Goal: Ask a question: Seek information or help from site administrators or community

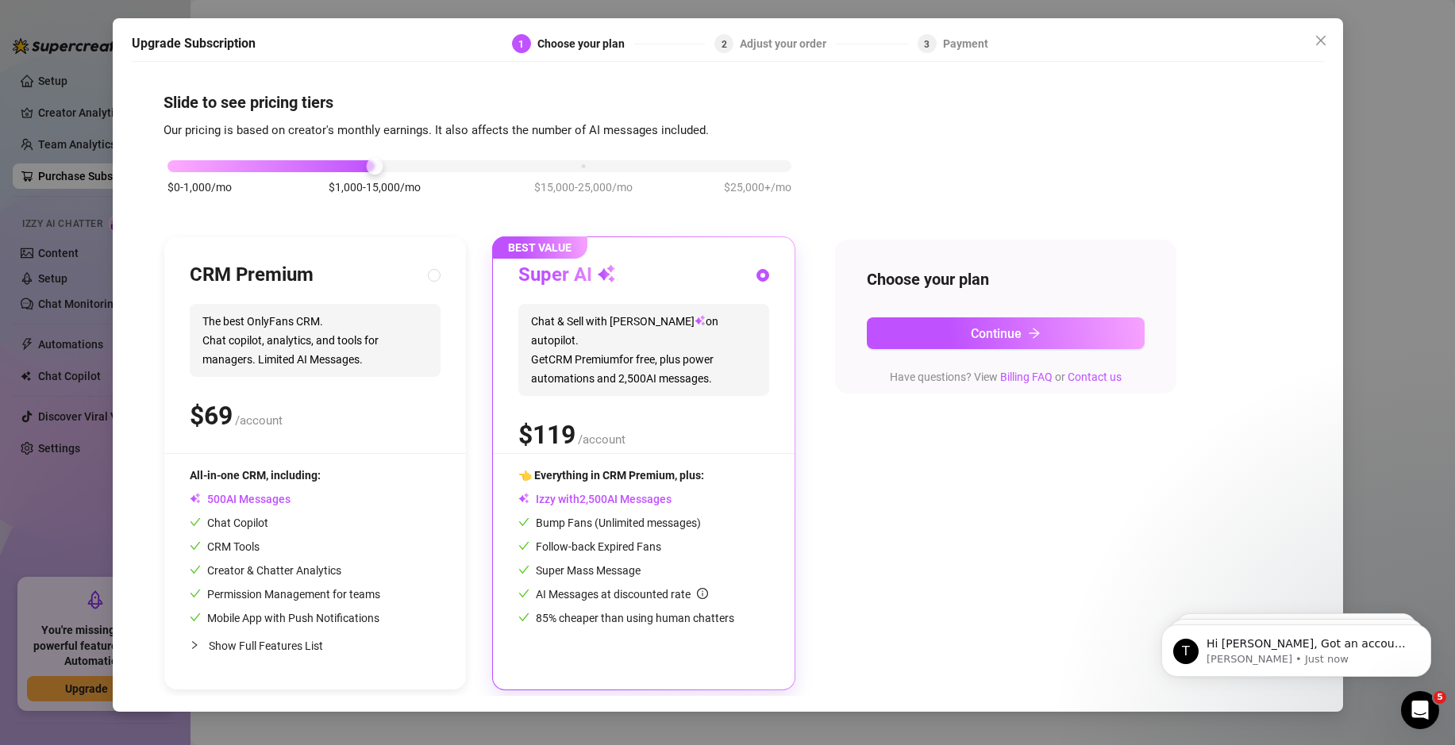
click at [388, 188] on span "$1,000-15,000/mo" at bounding box center [375, 187] width 92 height 17
click at [385, 431] on div "$ /account" at bounding box center [315, 416] width 251 height 40
radio input "true"
radio input "false"
click at [214, 647] on span "Show Full Features List" at bounding box center [266, 646] width 114 height 13
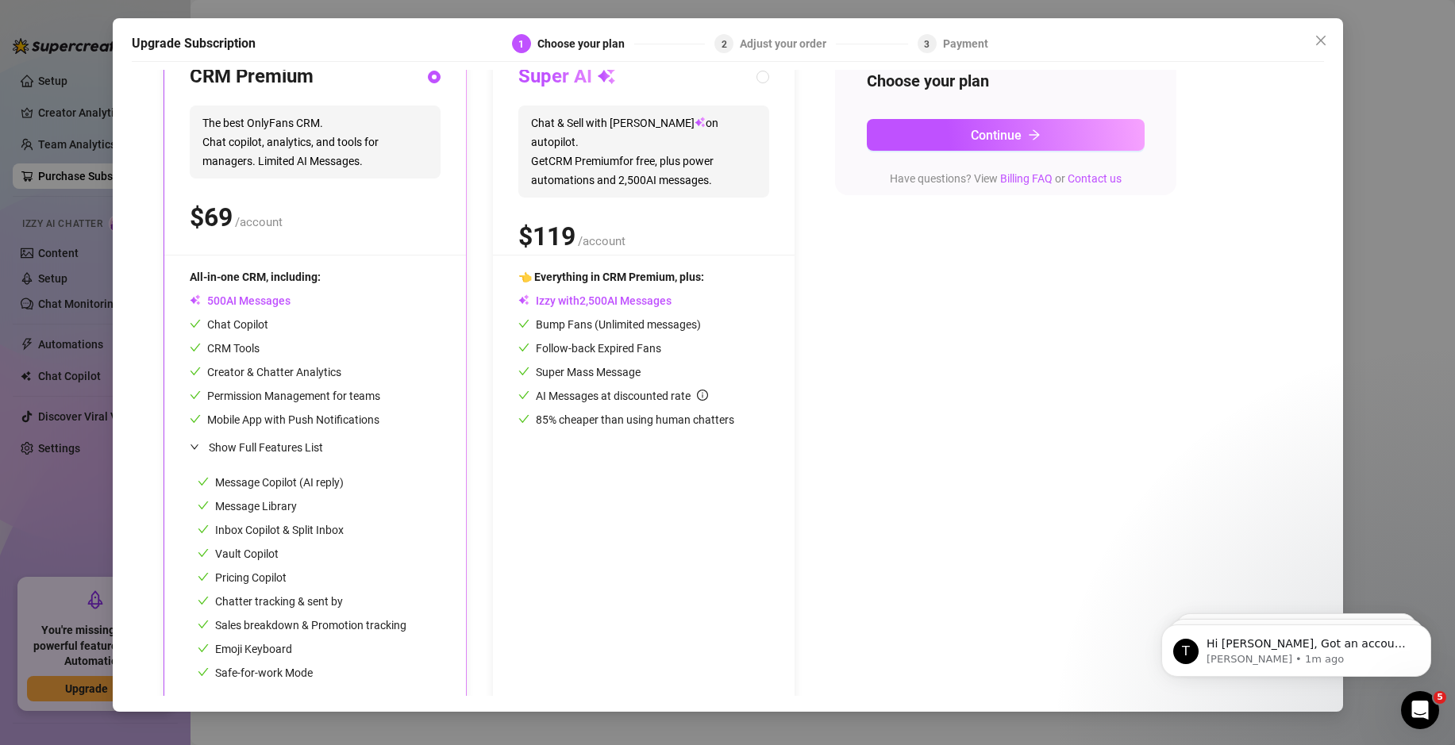
scroll to position [217, 0]
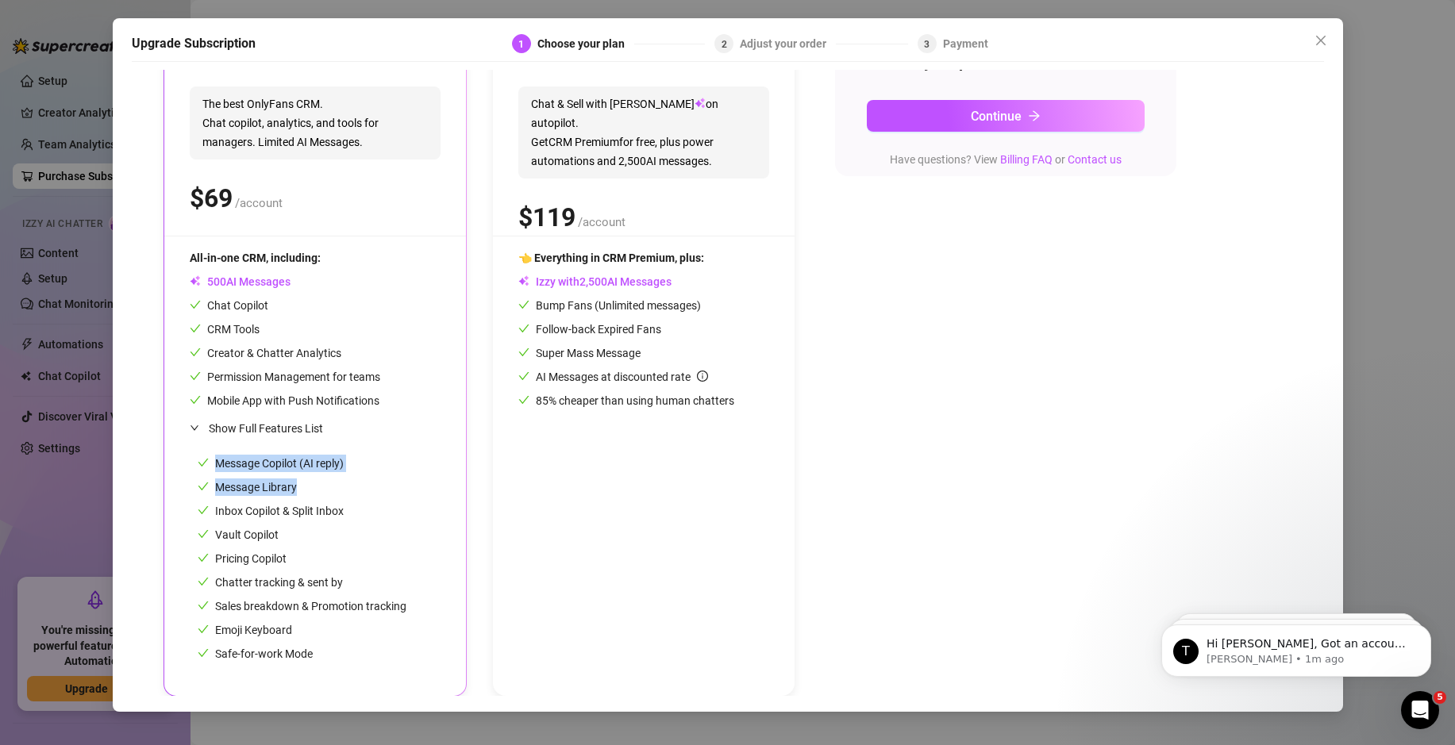
drag, startPoint x: 295, startPoint y: 484, endPoint x: 187, endPoint y: 487, distance: 108.0
click at [187, 487] on div "CRM Premium The best OnlyFans CRM. Chat copilot, analytics, and tools for manag…" at bounding box center [315, 358] width 302 height 676
click at [293, 523] on div "Message Copilot (AI reply) Message Library Inbox Copilot & Split Inbox Vault Co…" at bounding box center [302, 559] width 209 height 208
click at [257, 487] on span "Message Library" at bounding box center [247, 487] width 99 height 13
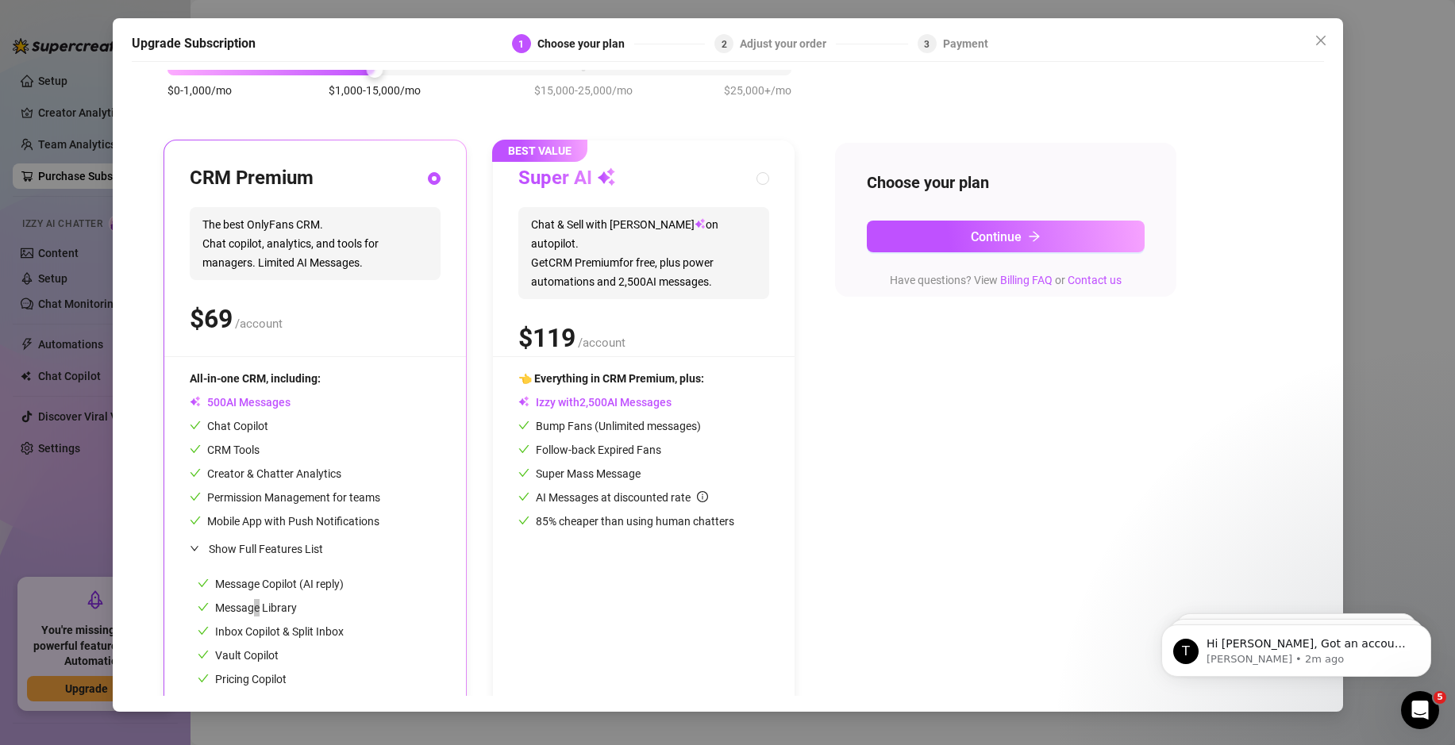
scroll to position [0, 0]
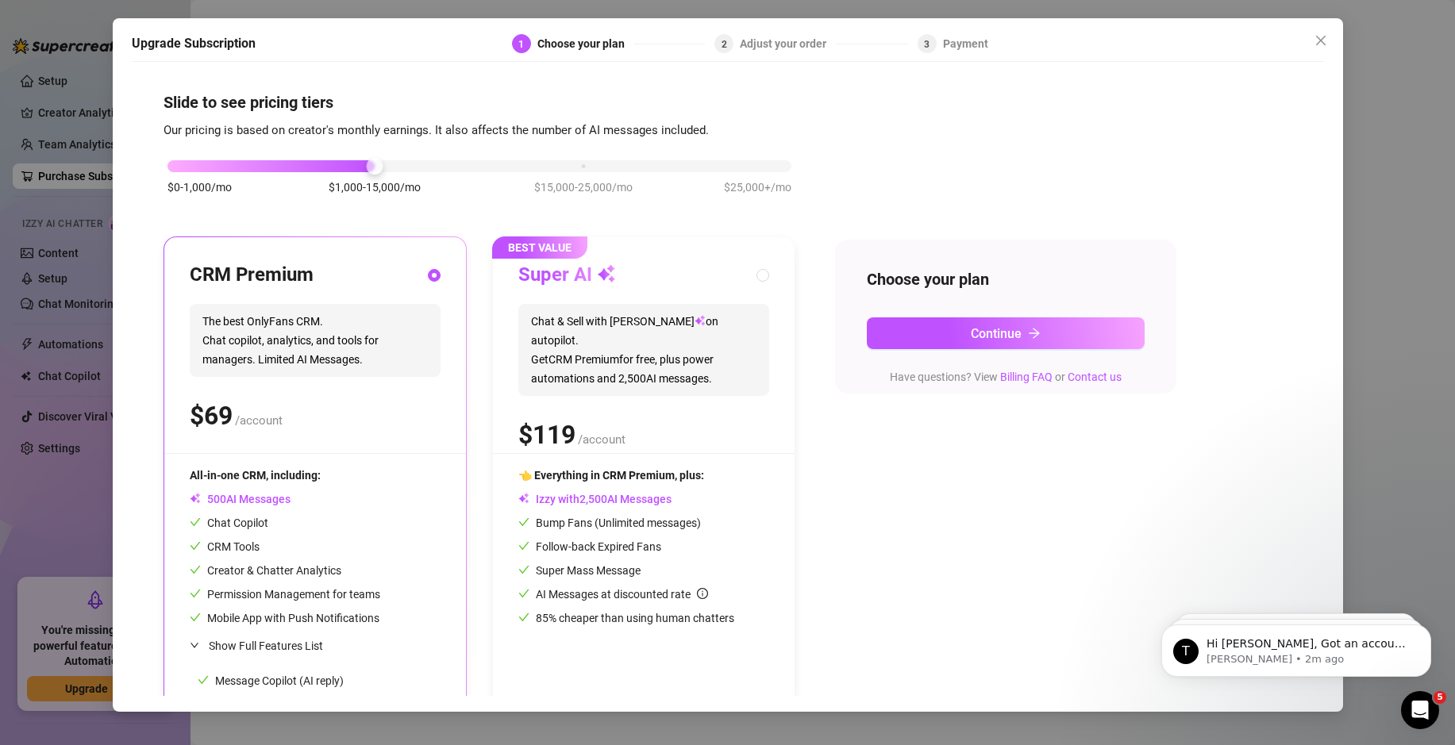
click at [770, 40] on div "Adjust your order" at bounding box center [788, 43] width 96 height 19
click at [1322, 36] on icon "close" at bounding box center [1320, 40] width 13 height 13
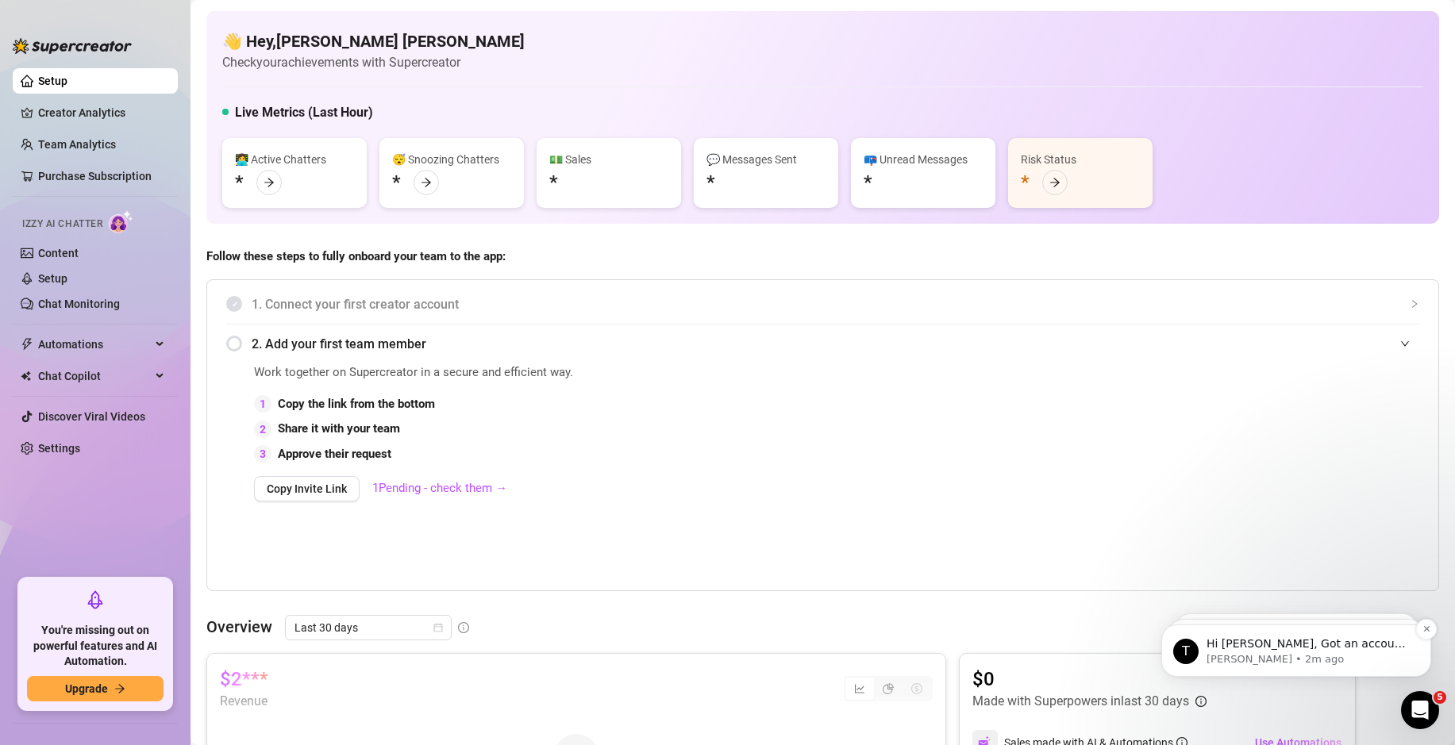
click at [1340, 667] on p "[PERSON_NAME] • 2m ago" at bounding box center [1309, 659] width 205 height 14
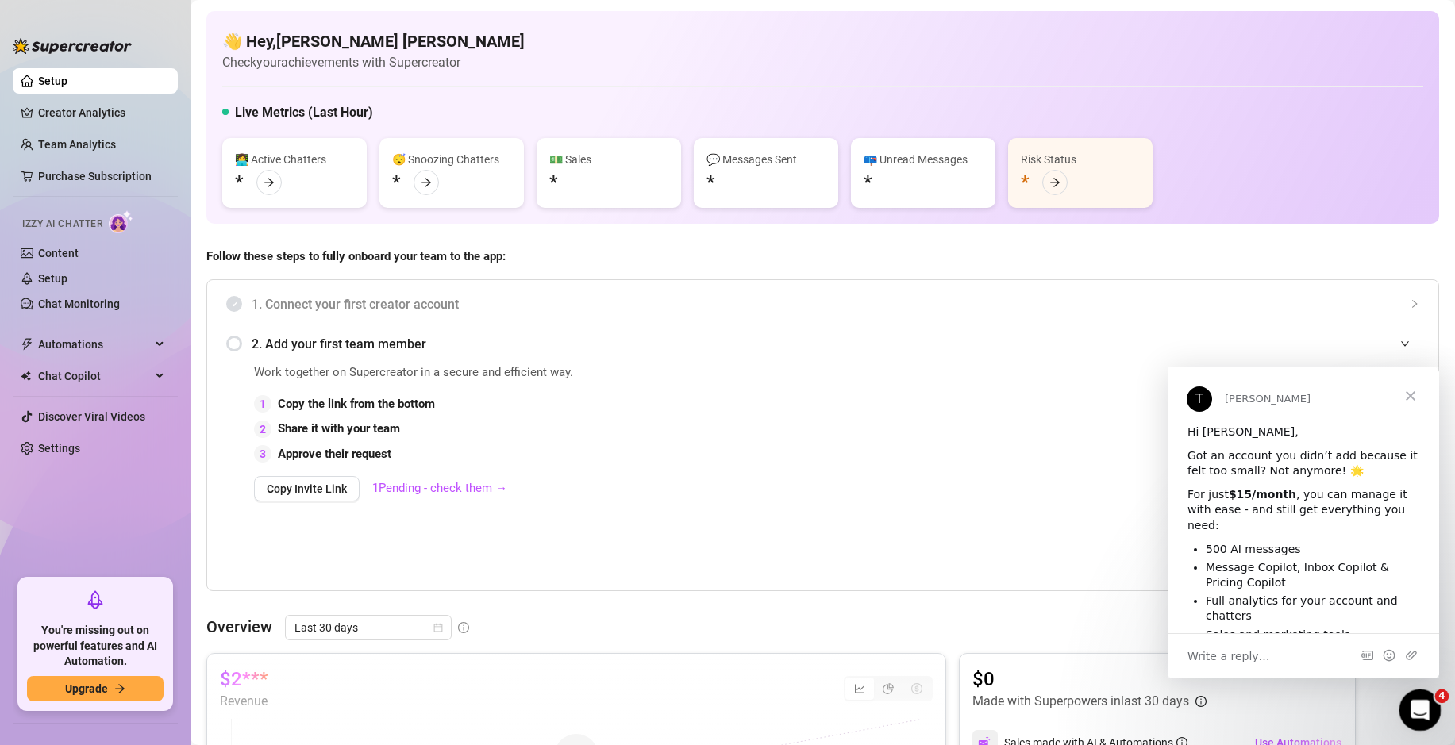
click at [1429, 708] on div "Open Intercom Messenger" at bounding box center [1417, 708] width 52 height 52
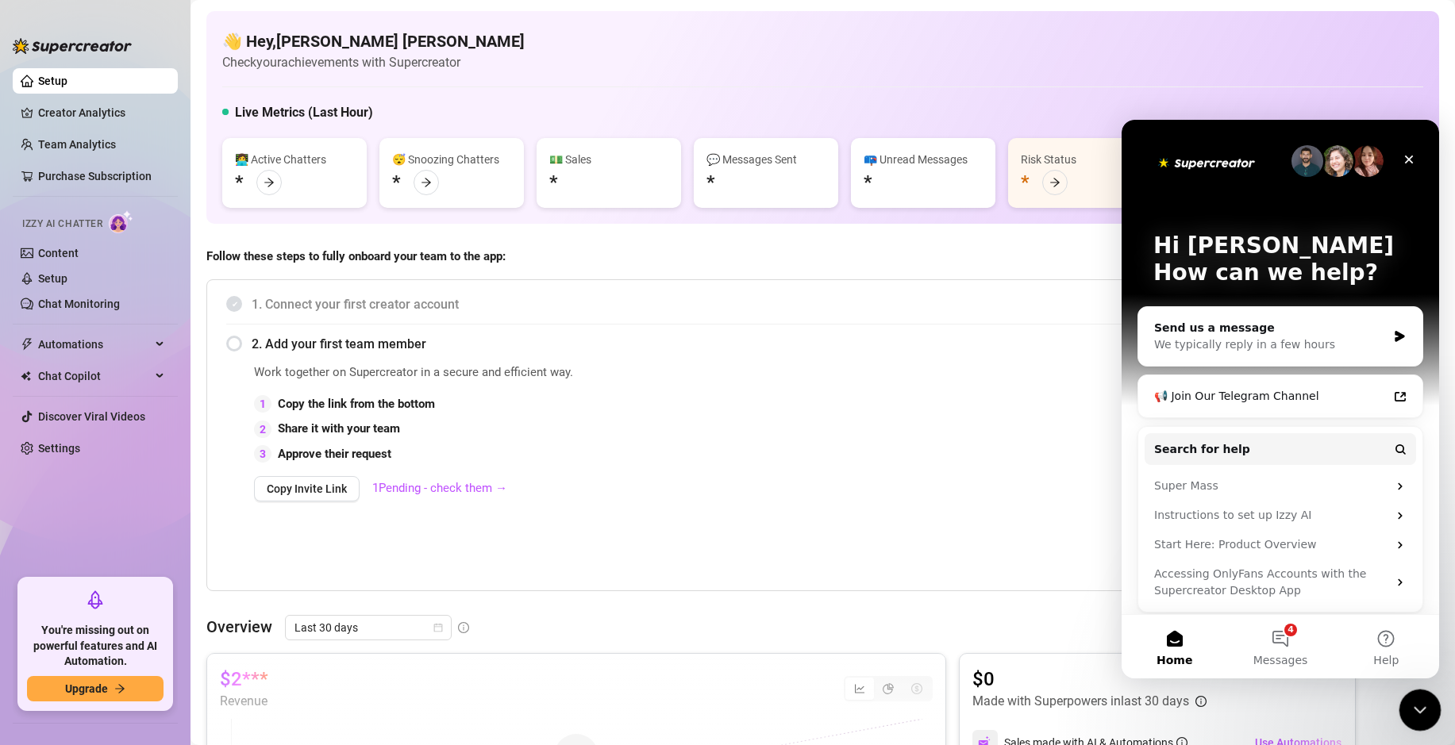
click at [1422, 710] on icon "Close Intercom Messenger" at bounding box center [1417, 708] width 19 height 19
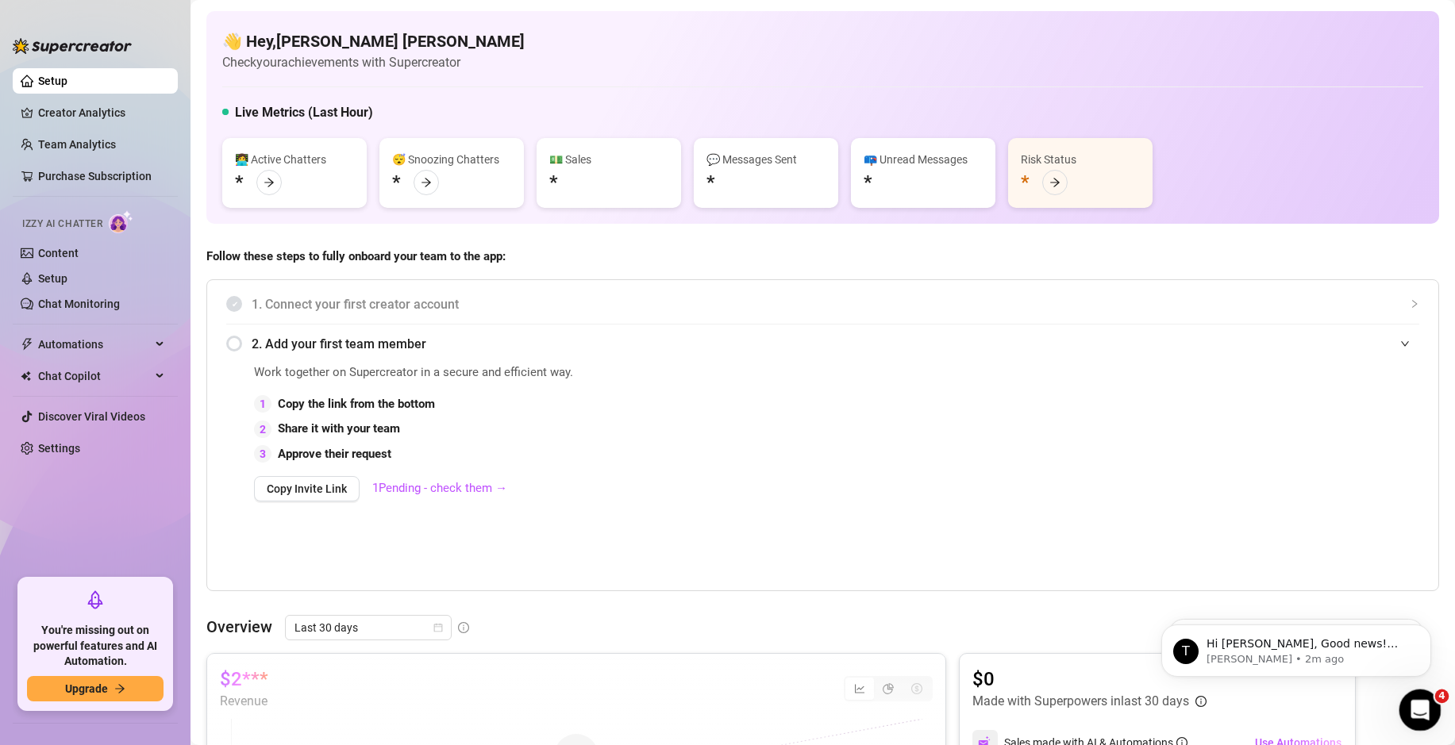
click at [1420, 706] on icon "Open Intercom Messenger" at bounding box center [1418, 708] width 26 height 26
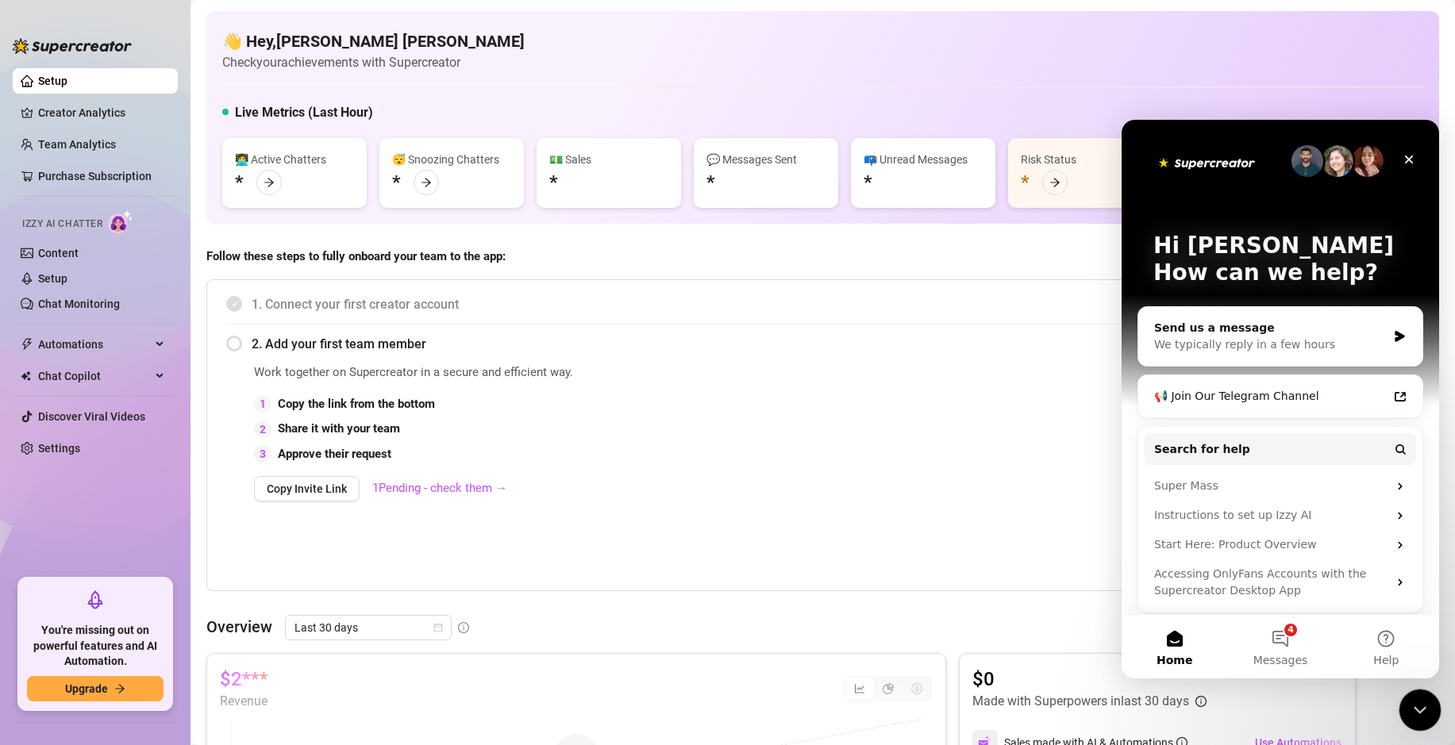
click at [1422, 727] on html at bounding box center [1418, 708] width 38 height 38
click at [1433, 714] on div "Close Intercom Messenger" at bounding box center [1418, 708] width 38 height 38
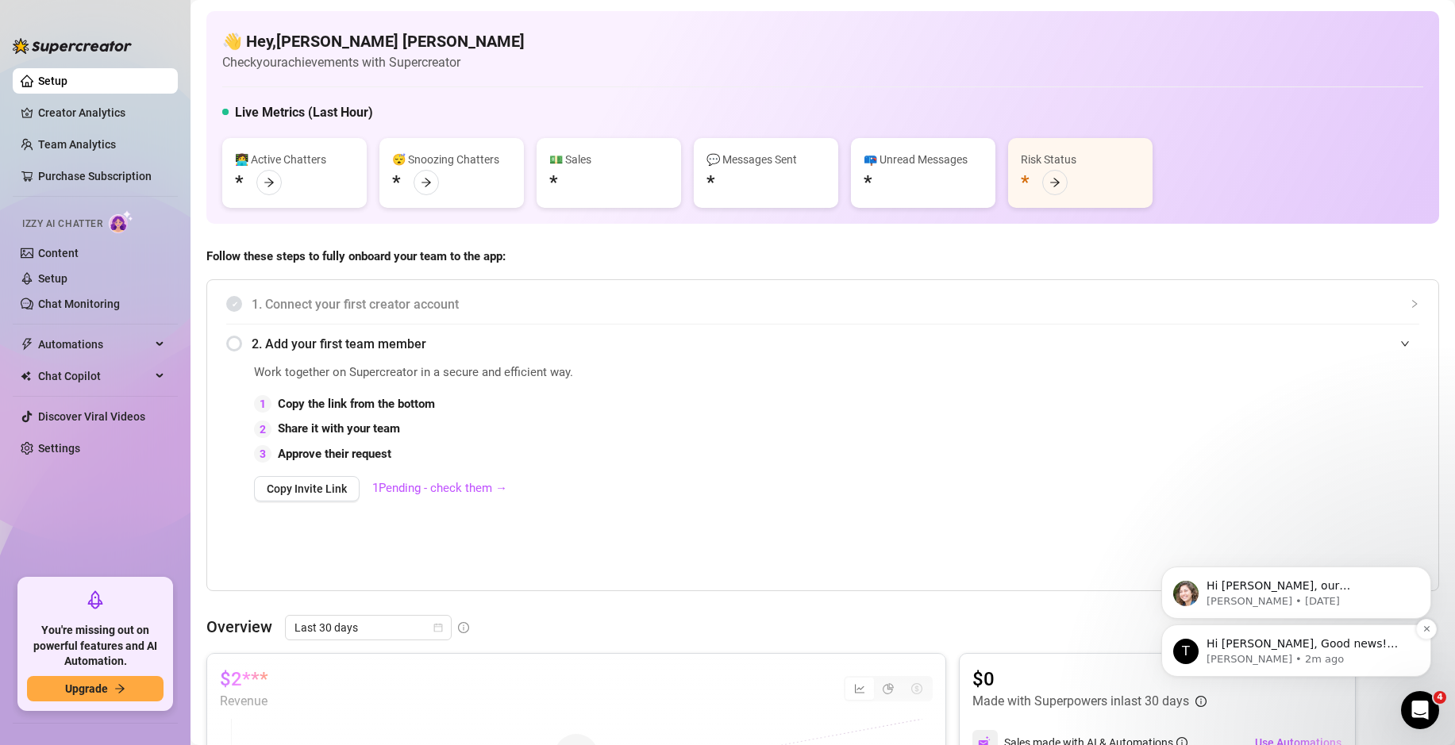
click at [1324, 645] on p "Hi [PERSON_NAME], Good news! We’ve just launched our Referral Program 🚀 Invite …" at bounding box center [1309, 645] width 205 height 16
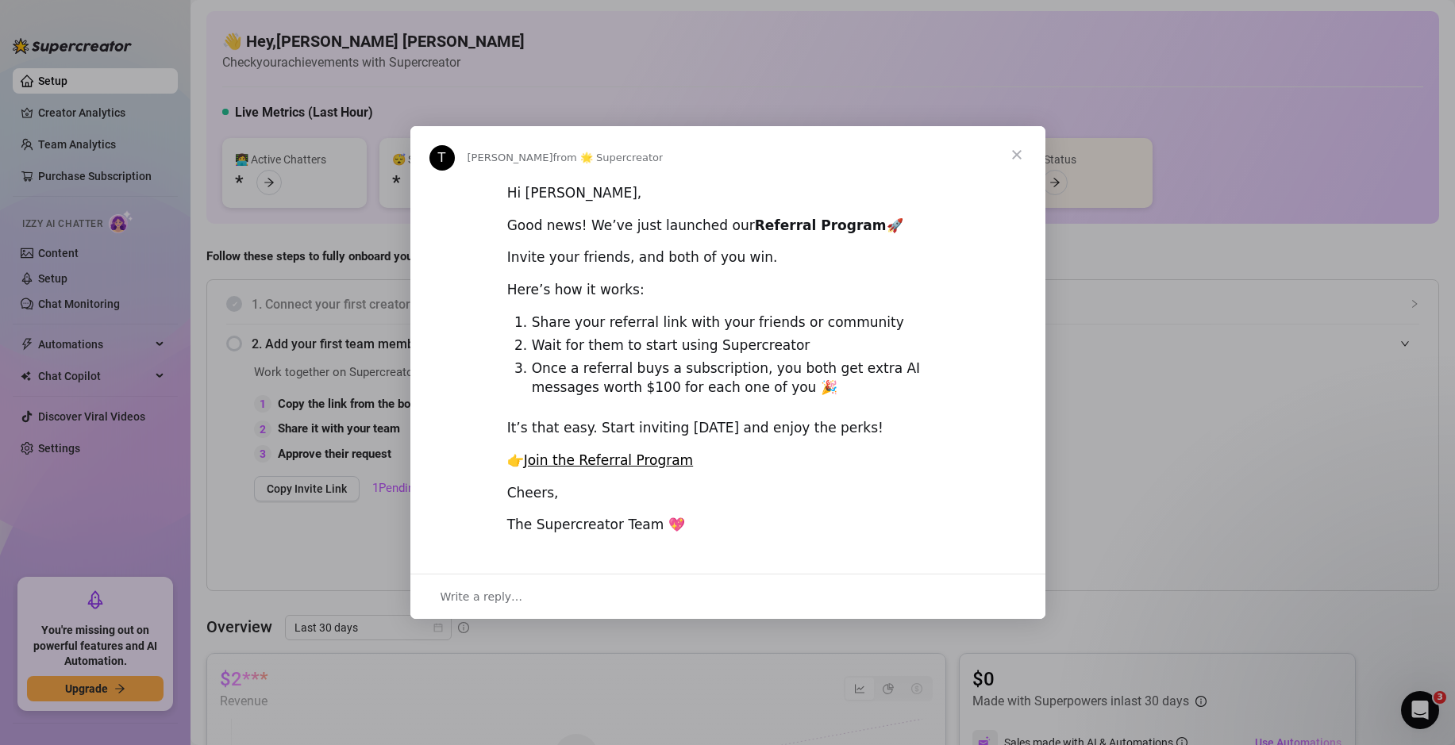
click at [1012, 152] on span "Close" at bounding box center [1016, 154] width 57 height 57
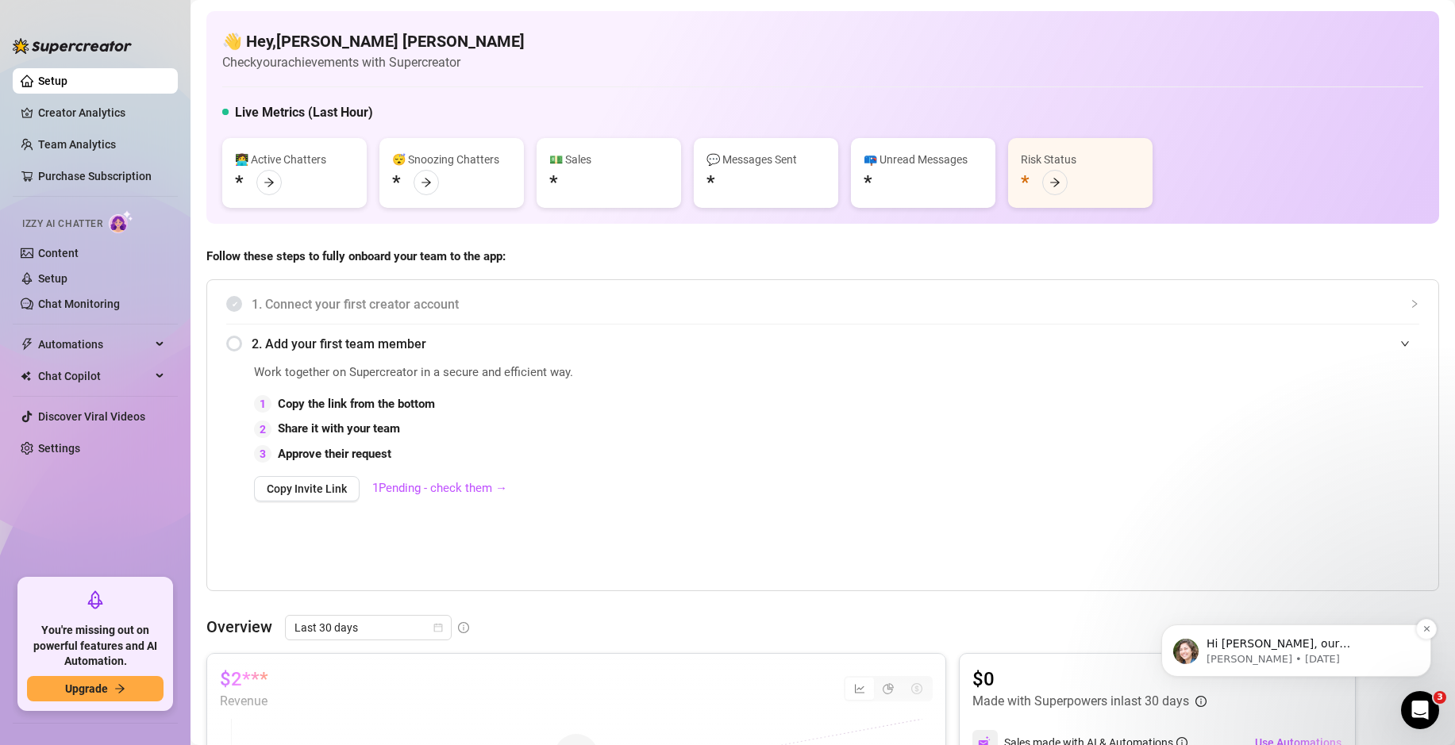
click at [1314, 652] on p "[PERSON_NAME] • [DATE]" at bounding box center [1309, 659] width 205 height 14
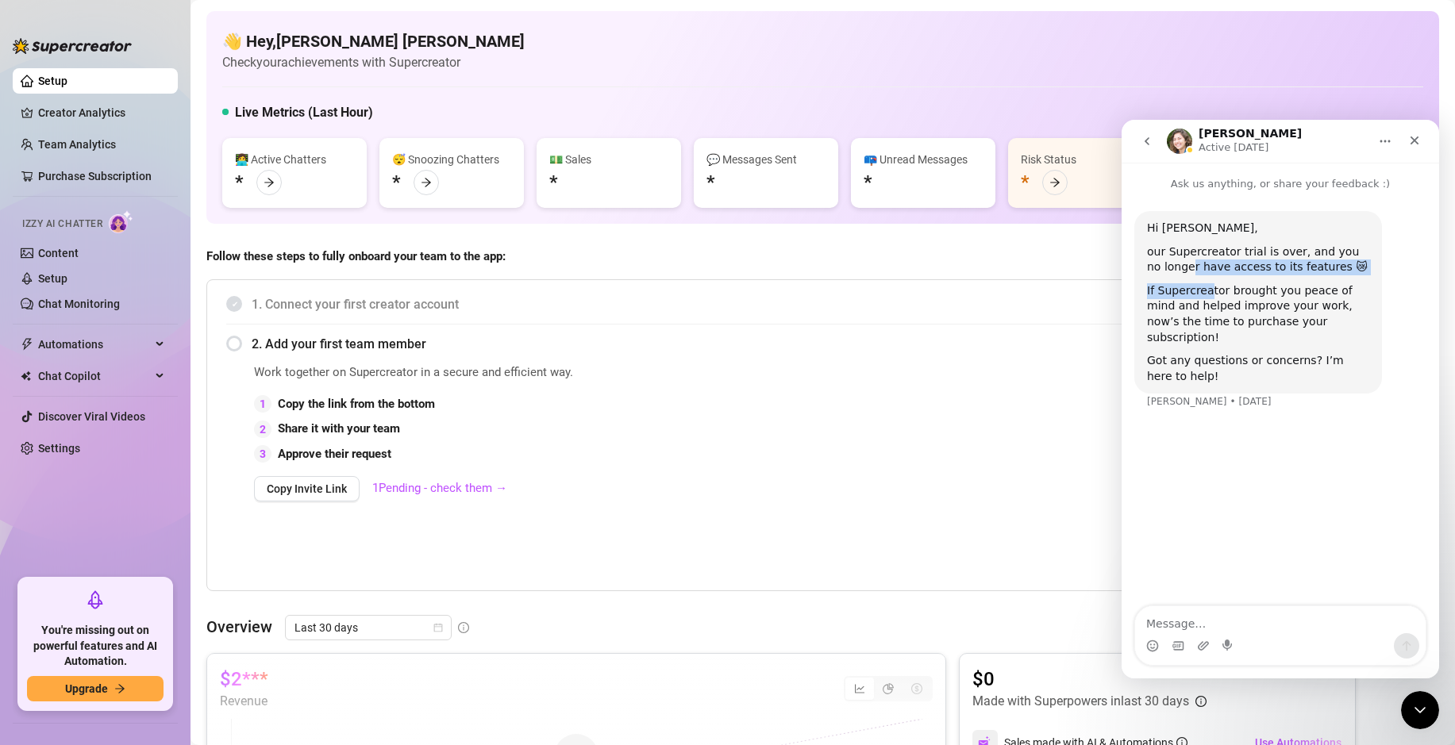
drag, startPoint x: 1176, startPoint y: 271, endPoint x: 1211, endPoint y: 298, distance: 44.1
click at [1211, 298] on div "Hi [PERSON_NAME], our Supercreator trial is over, and you no longer have access…" at bounding box center [1258, 303] width 222 height 164
click at [1212, 310] on div "If Supercreator brought you peace of mind and helped improve your work, now’s t…" at bounding box center [1258, 314] width 222 height 62
drag, startPoint x: 1149, startPoint y: 286, endPoint x: 1278, endPoint y: 306, distance: 130.1
click at [1278, 306] on div "If Supercreator brought you peace of mind and helped improve your work, now’s t…" at bounding box center [1258, 314] width 222 height 62
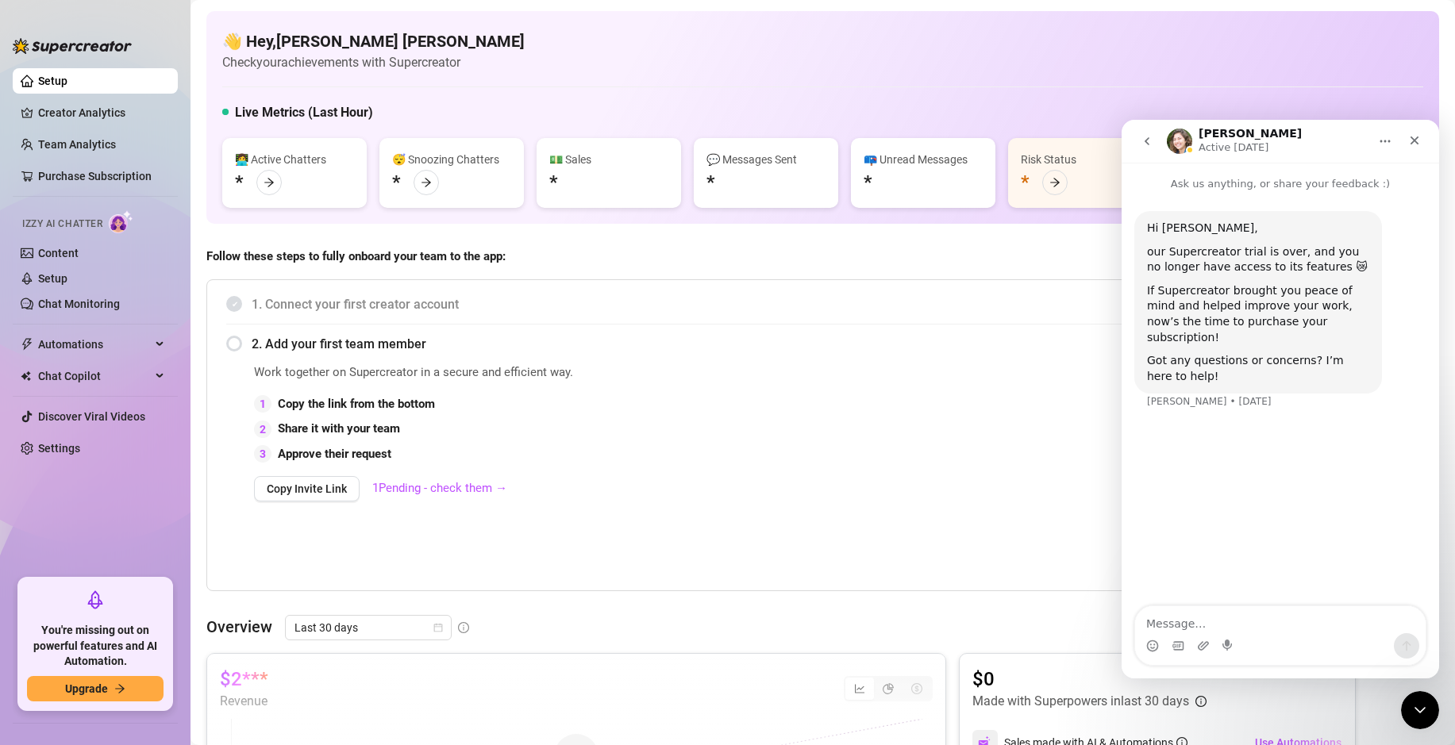
click at [1285, 353] on div "Got any questions or concerns? I’m here to help!" at bounding box center [1258, 368] width 222 height 31
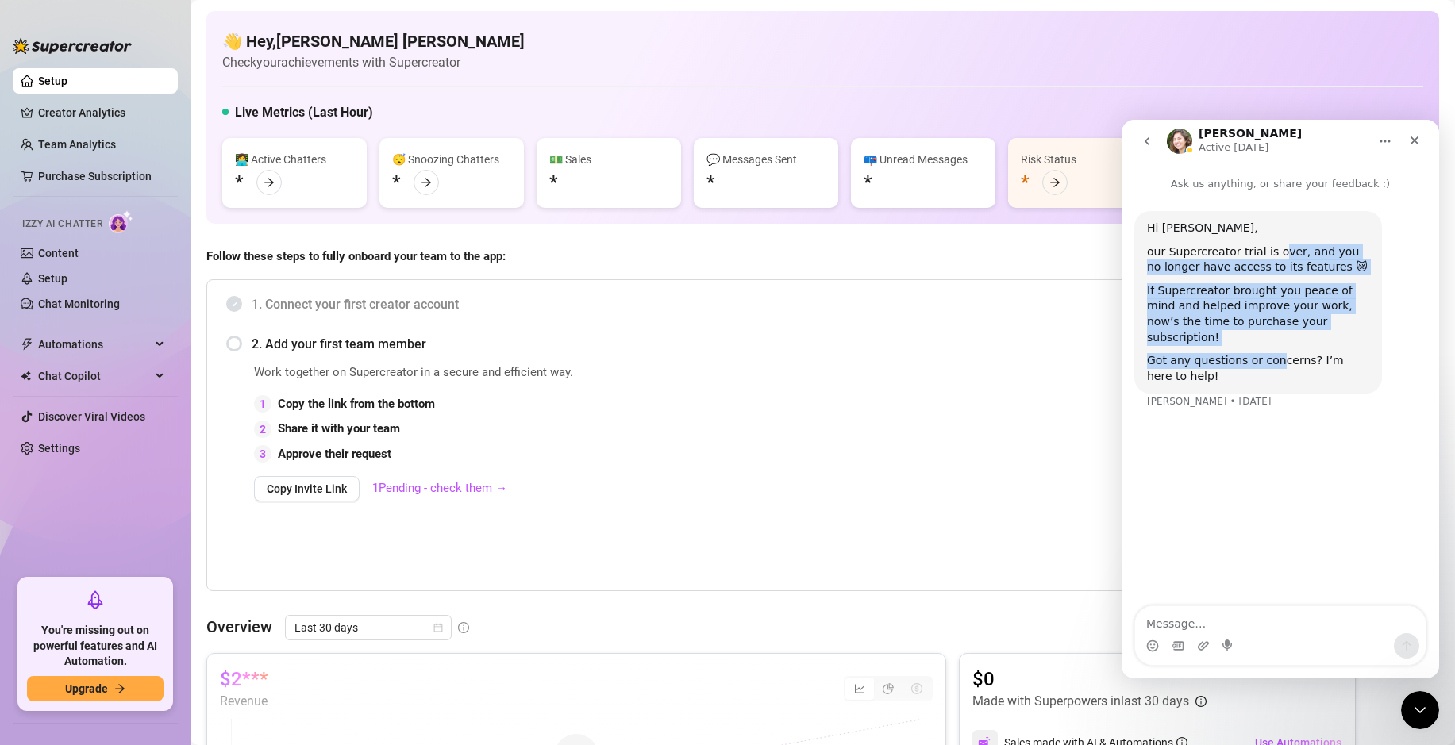
drag, startPoint x: 1277, startPoint y: 256, endPoint x: 1272, endPoint y: 349, distance: 93.8
click at [1272, 349] on div "Hi [PERSON_NAME], our Supercreator trial is over, and you no longer have access…" at bounding box center [1258, 303] width 222 height 164
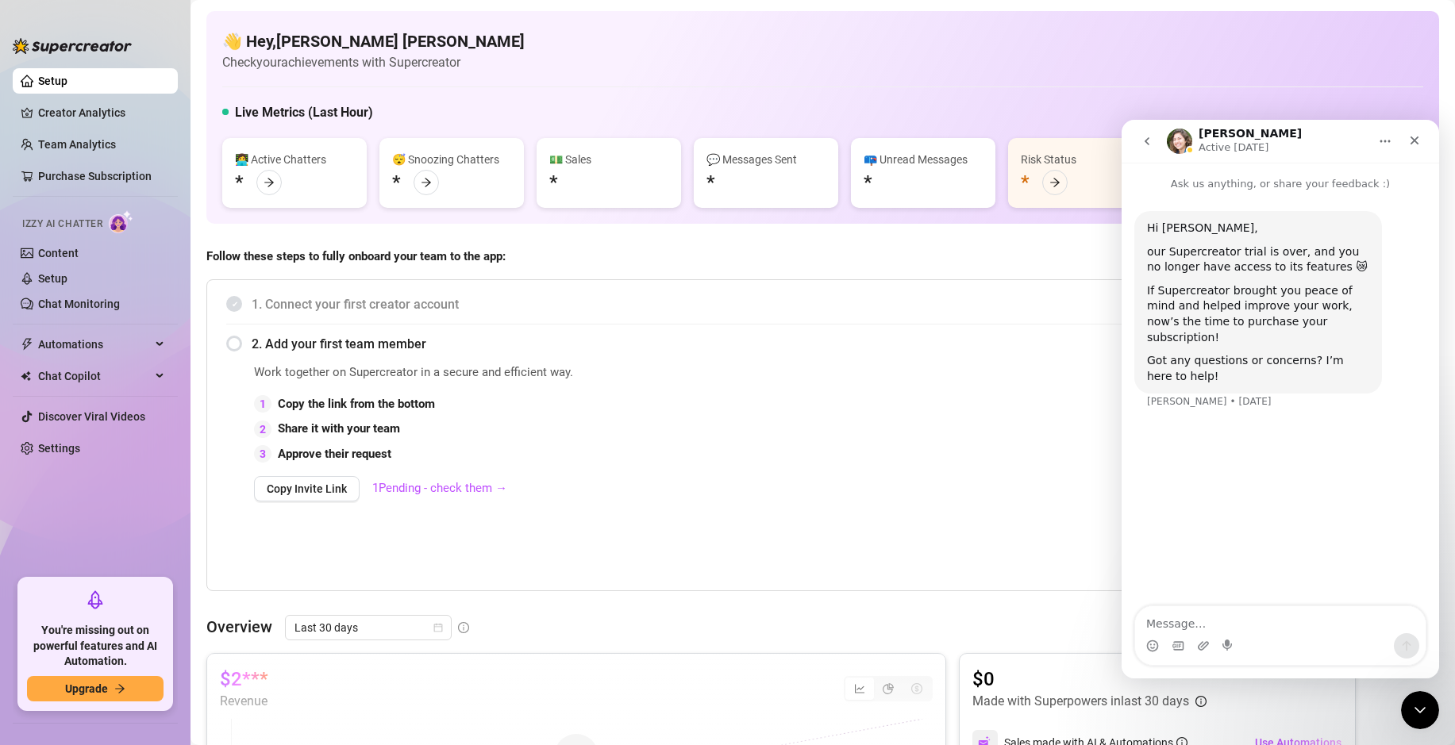
click at [1271, 358] on div "Got any questions or concerns? I’m here to help!" at bounding box center [1258, 368] width 222 height 31
click at [1259, 396] on div "Hi [PERSON_NAME], our Supercreator trial is over, and you no longer have access…" at bounding box center [1280, 319] width 292 height 217
click at [1242, 511] on div "Hi [PERSON_NAME], our Supercreator trial is over, and you no longer have access…" at bounding box center [1281, 400] width 318 height 416
click at [1264, 627] on textarea "Message…" at bounding box center [1280, 619] width 291 height 27
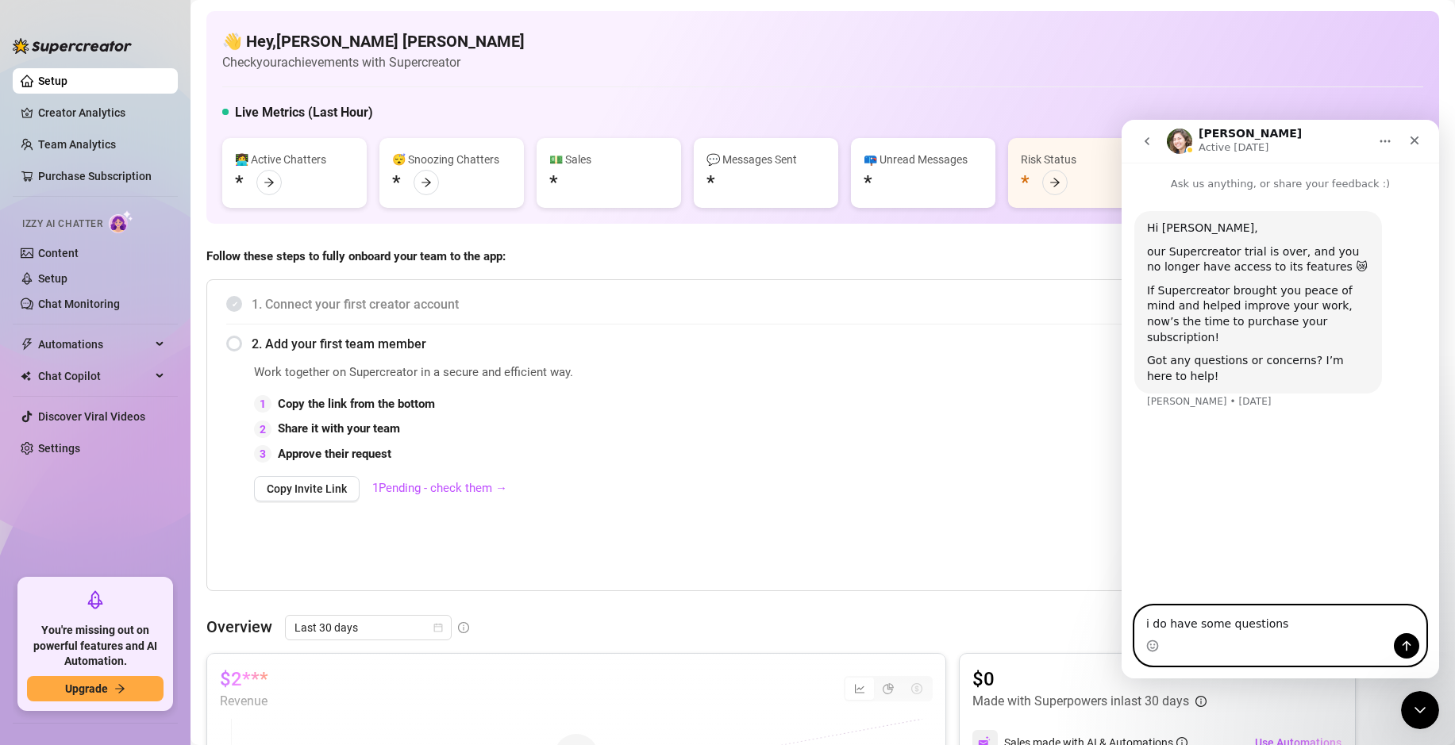
type textarea "i do have some questions"
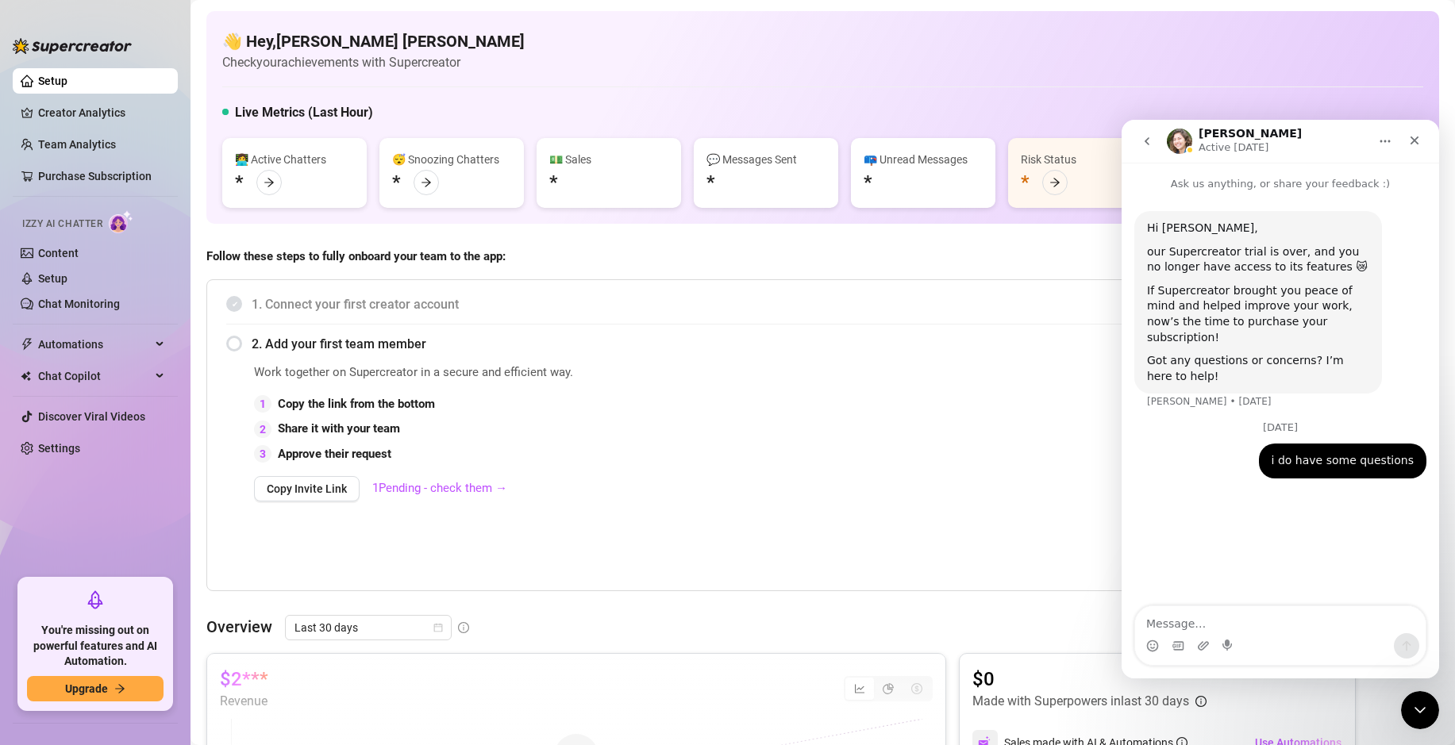
click at [294, 579] on div "Work together on Supercreator in a secure and efficient way. 1 Copy the link fr…" at bounding box center [658, 475] width 808 height 222
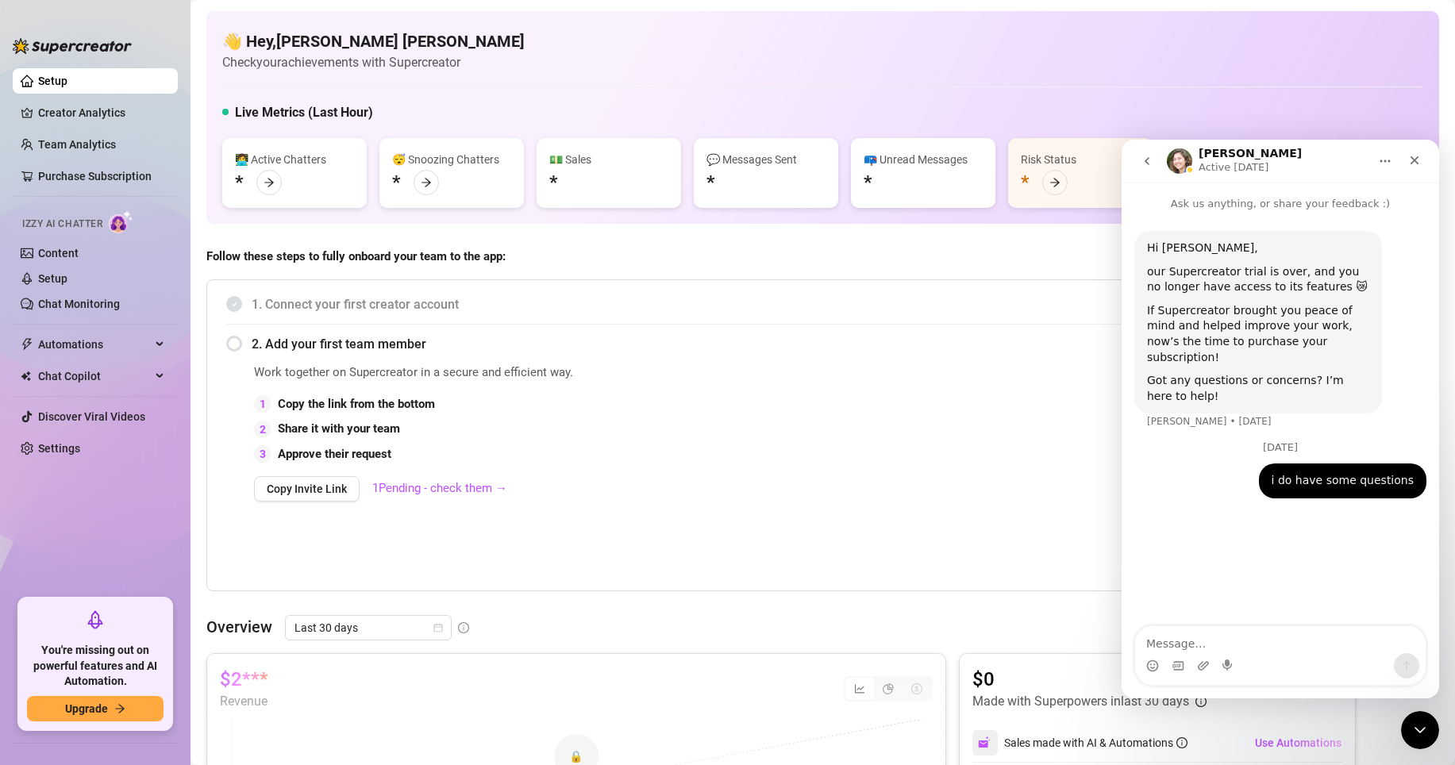
click at [1146, 160] on icon "go back" at bounding box center [1147, 161] width 13 height 13
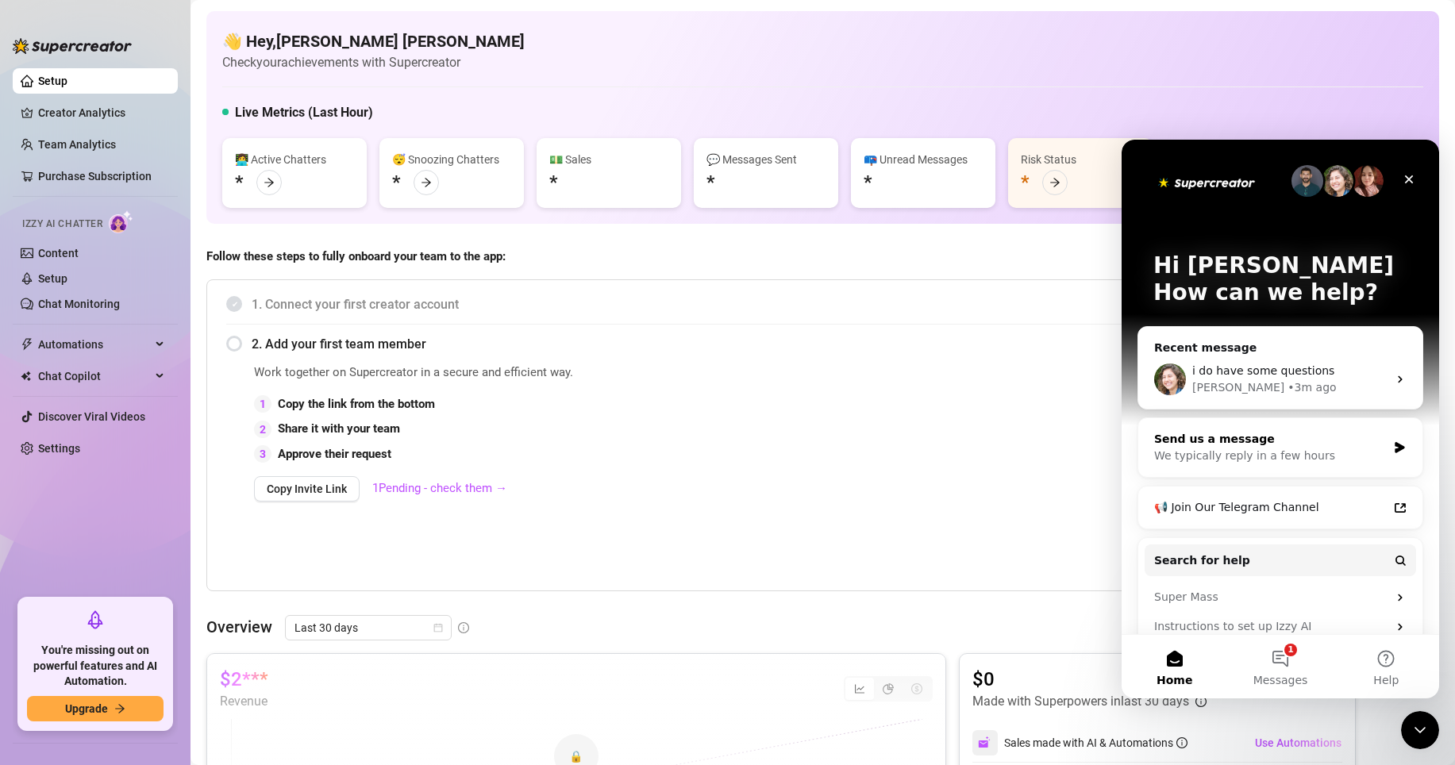
click at [1368, 440] on div "Send us a message" at bounding box center [1270, 439] width 233 height 17
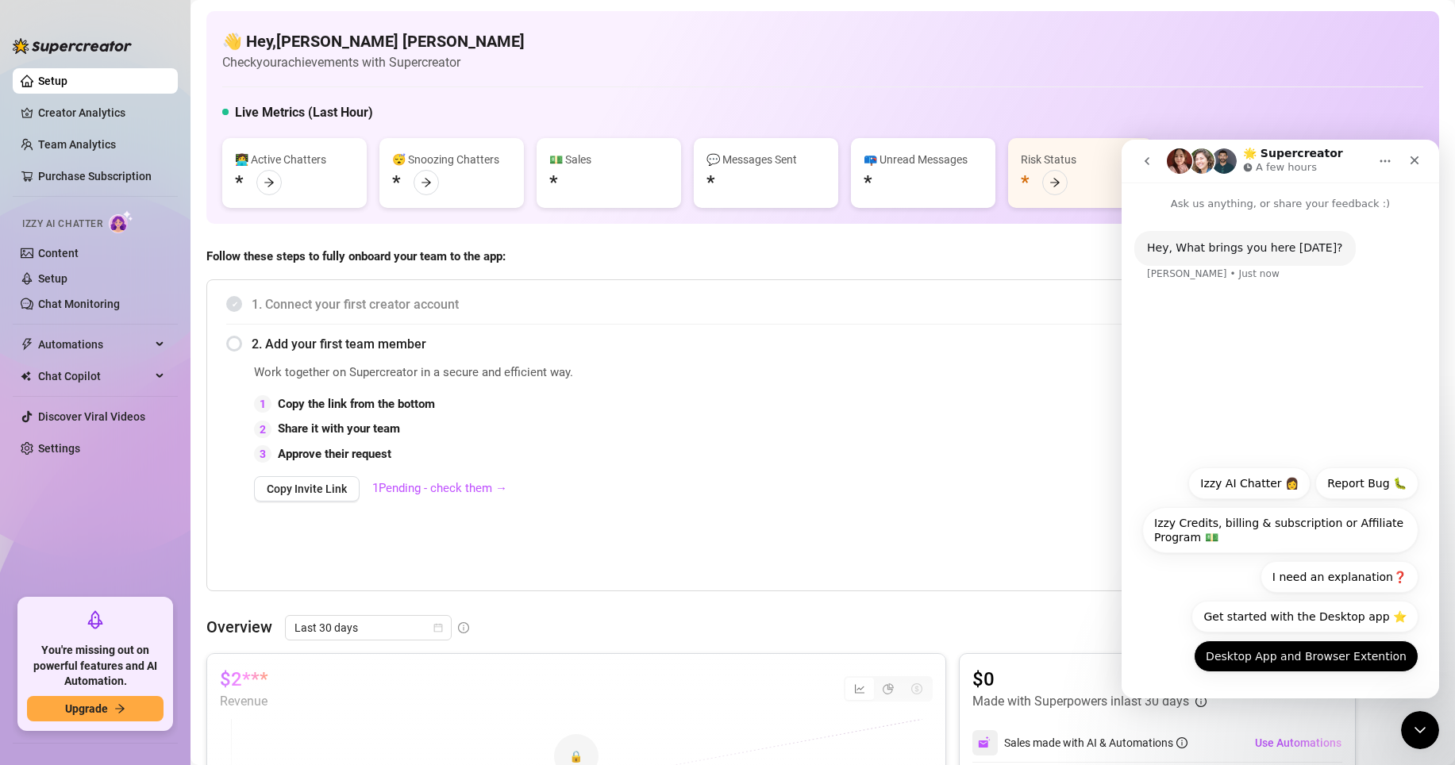
click at [1347, 660] on button "Desktop App and Browser Extention" at bounding box center [1306, 657] width 225 height 32
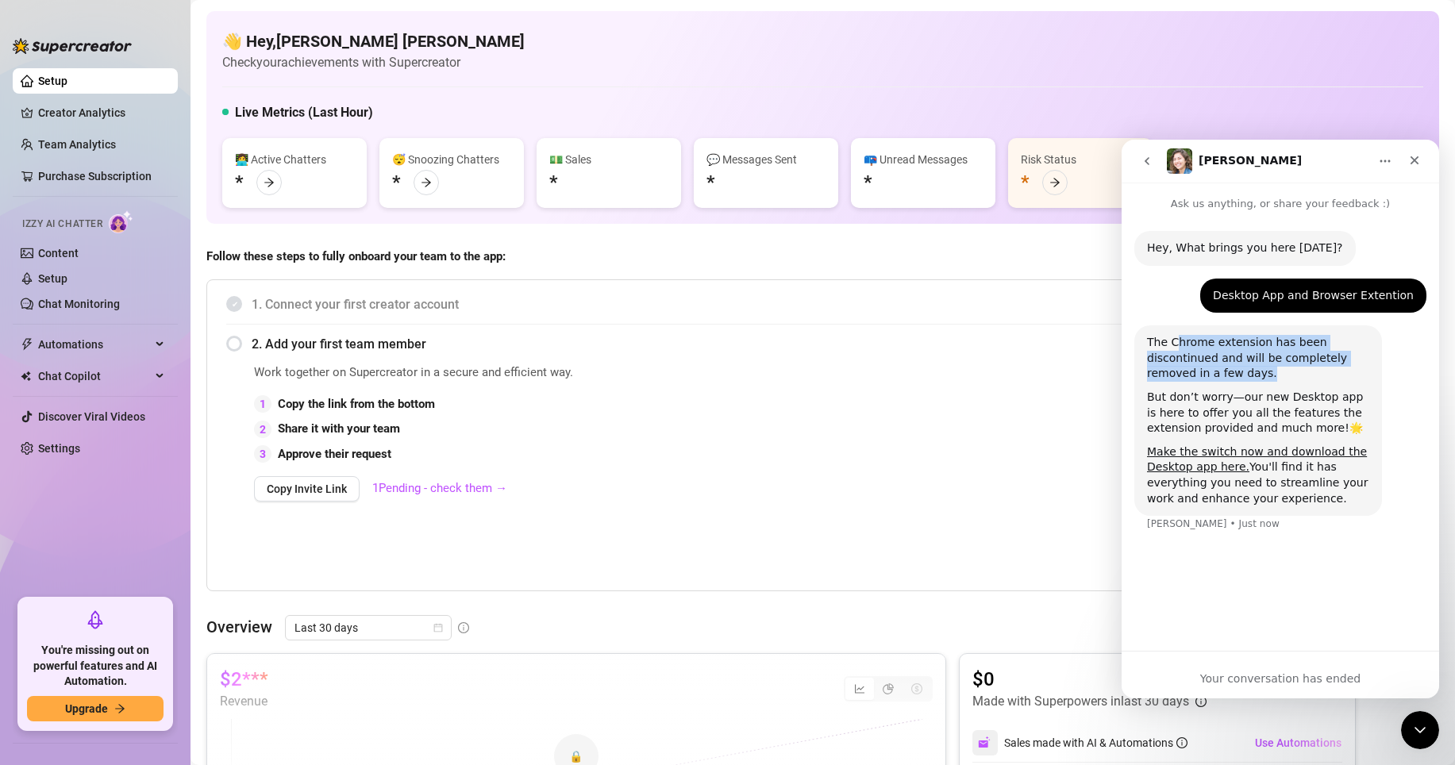
drag, startPoint x: 1175, startPoint y: 348, endPoint x: 1275, endPoint y: 377, distance: 104.2
click at [1275, 377] on div "The Chrome extension has been discontinued and will be completely removed in a …" at bounding box center [1258, 358] width 222 height 47
drag, startPoint x: 1276, startPoint y: 379, endPoint x: 1196, endPoint y: 354, distance: 84.1
click at [1196, 354] on div "The Chrome extension has been discontinued and will be completely removed in a …" at bounding box center [1258, 358] width 222 height 47
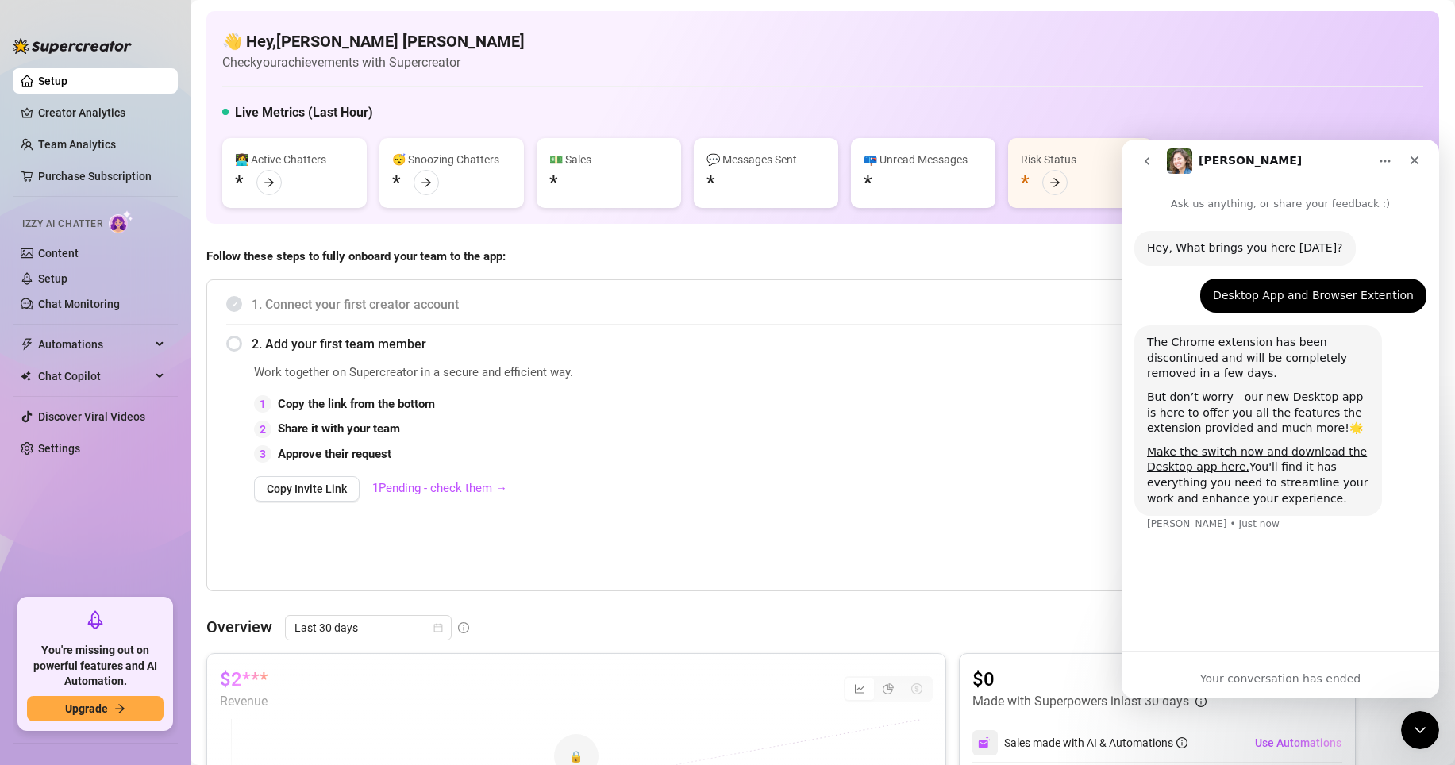
click at [1220, 399] on div "But don’t worry—our new Desktop app is here to offer you all the features the e…" at bounding box center [1258, 413] width 222 height 47
drag, startPoint x: 1181, startPoint y: 394, endPoint x: 1313, endPoint y: 424, distance: 135.2
click at [1313, 424] on div "But don’t worry—our new Desktop app is here to offer you all the features the e…" at bounding box center [1258, 413] width 222 height 47
click at [1228, 428] on div "But don’t worry—our new Desktop app is here to offer you all the features the e…" at bounding box center [1258, 413] width 222 height 47
click at [1222, 656] on div "Your conversation has ended" at bounding box center [1281, 675] width 318 height 48
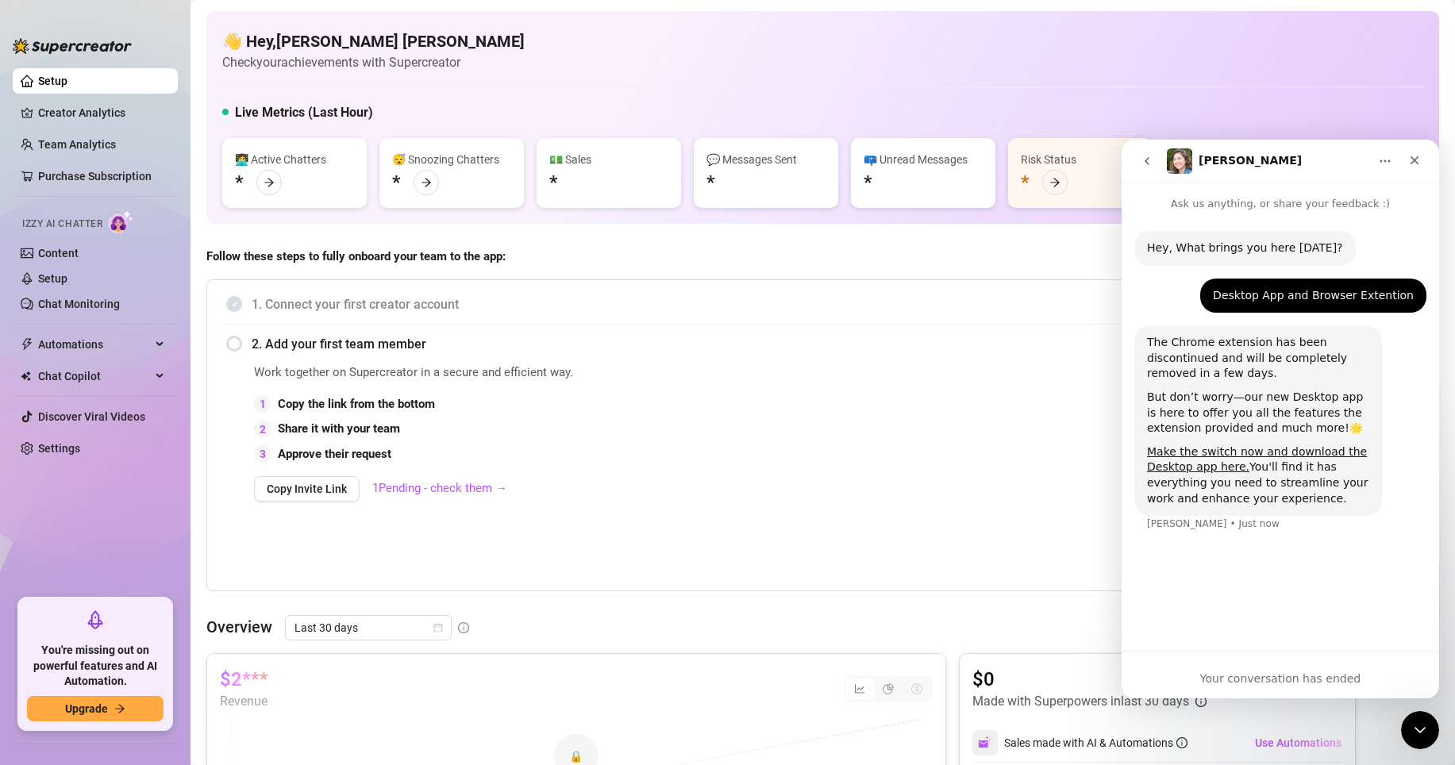
click at [1211, 615] on div "Hey, What brings you here [DATE]? [PERSON_NAME] • Just now Desktop App and Brow…" at bounding box center [1281, 424] width 318 height 425
click at [1324, 488] on div "Make the switch now and download the Desktop app here. You'll find it has every…" at bounding box center [1258, 476] width 222 height 62
click at [1146, 166] on icon "go back" at bounding box center [1147, 161] width 13 height 13
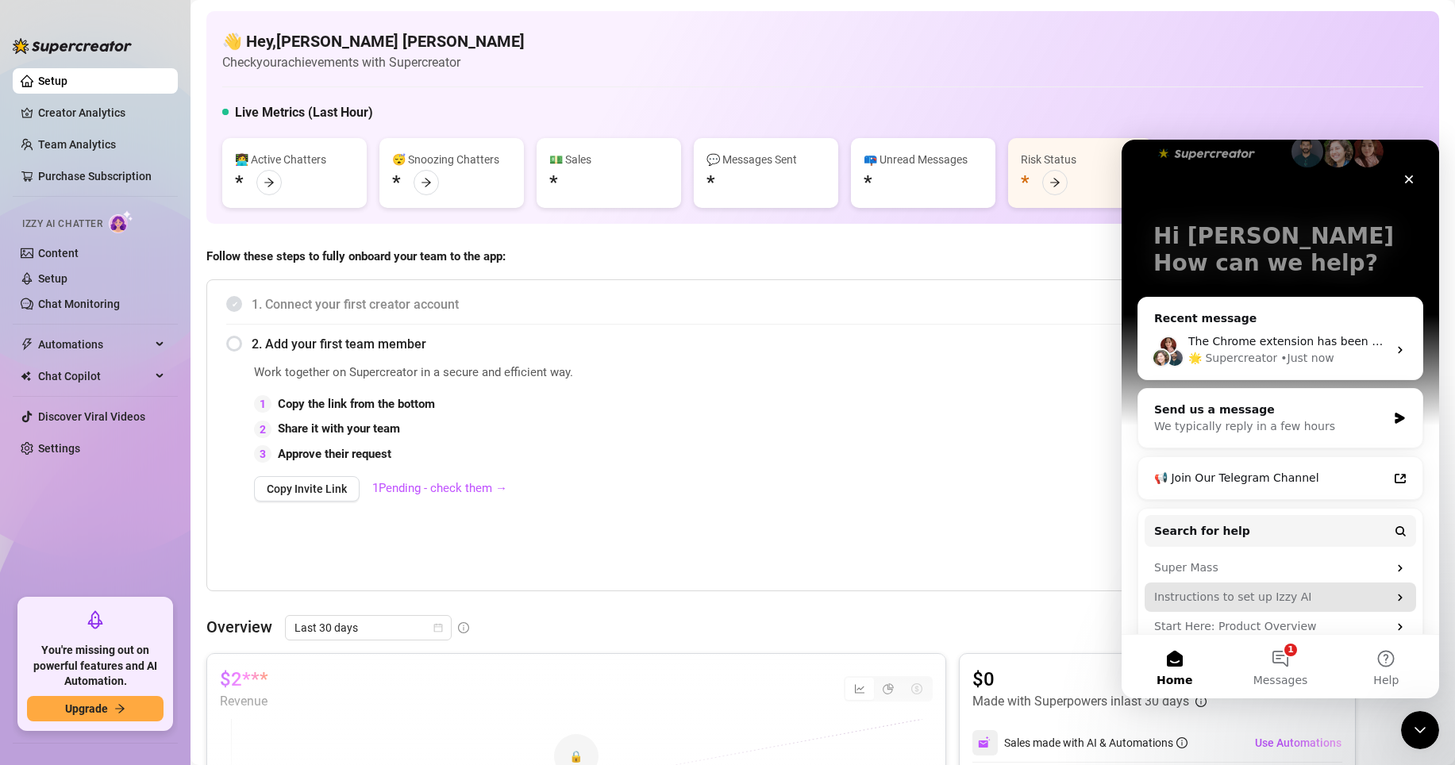
scroll to position [98, 0]
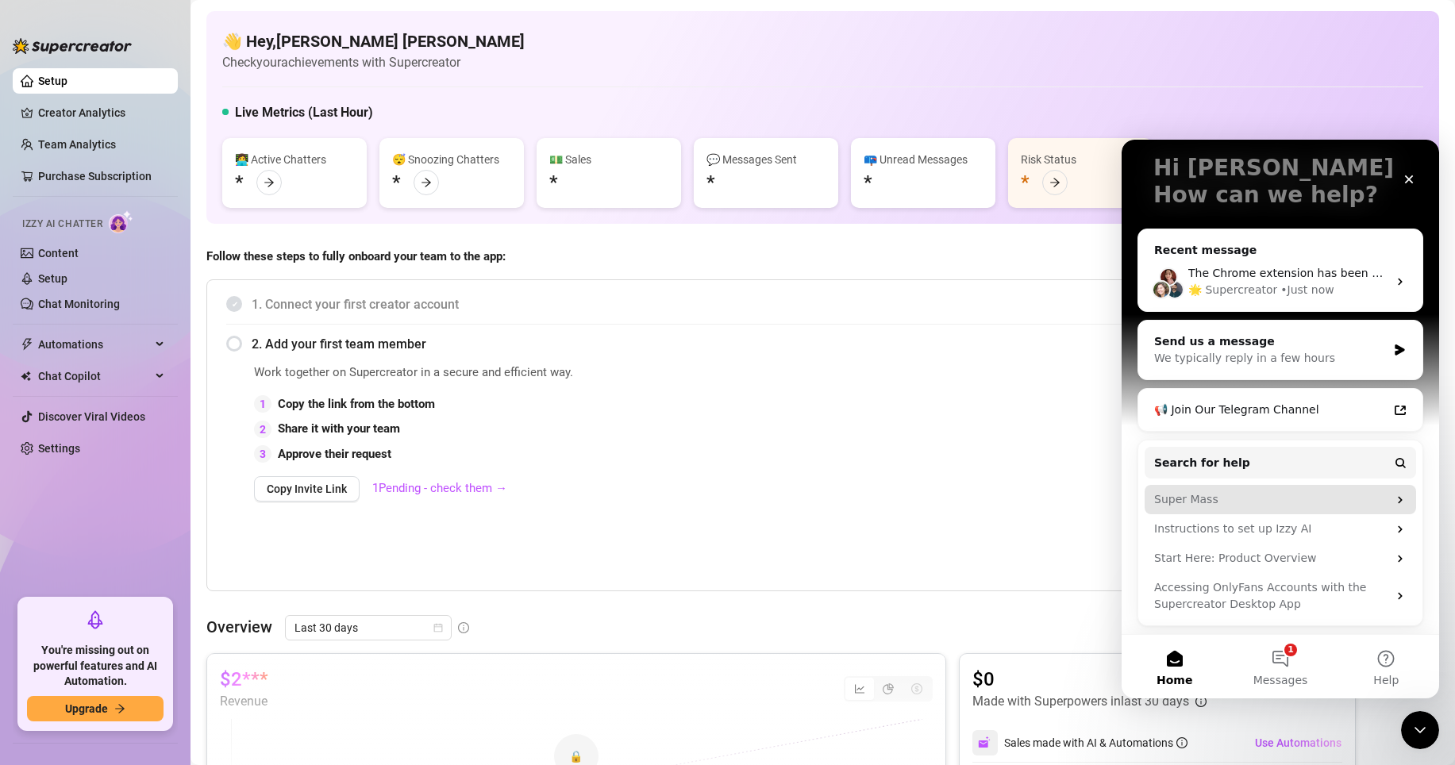
click at [1325, 495] on div "Super Mass" at bounding box center [1270, 499] width 233 height 17
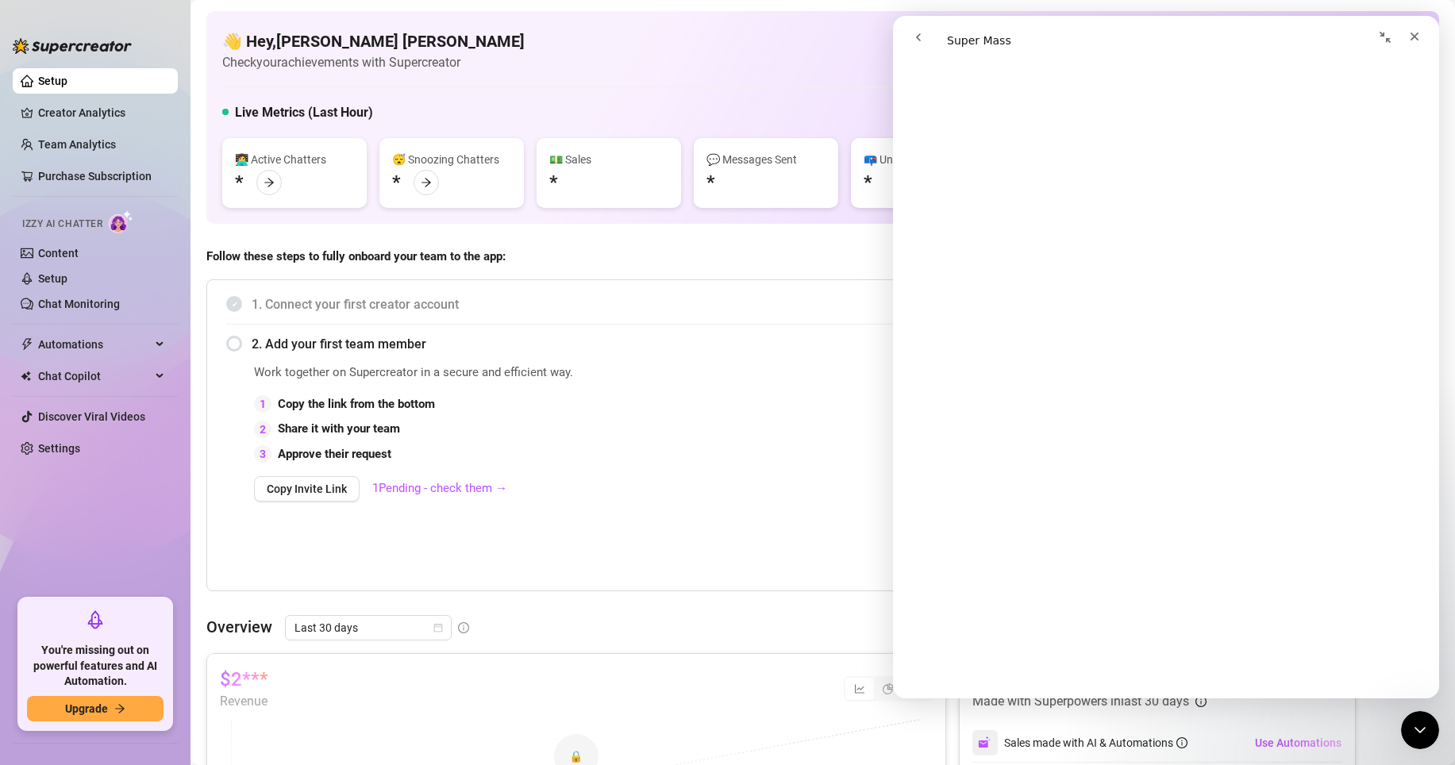
scroll to position [1367, 0]
click at [1422, 733] on icon "Close Intercom Messenger" at bounding box center [1417, 727] width 19 height 19
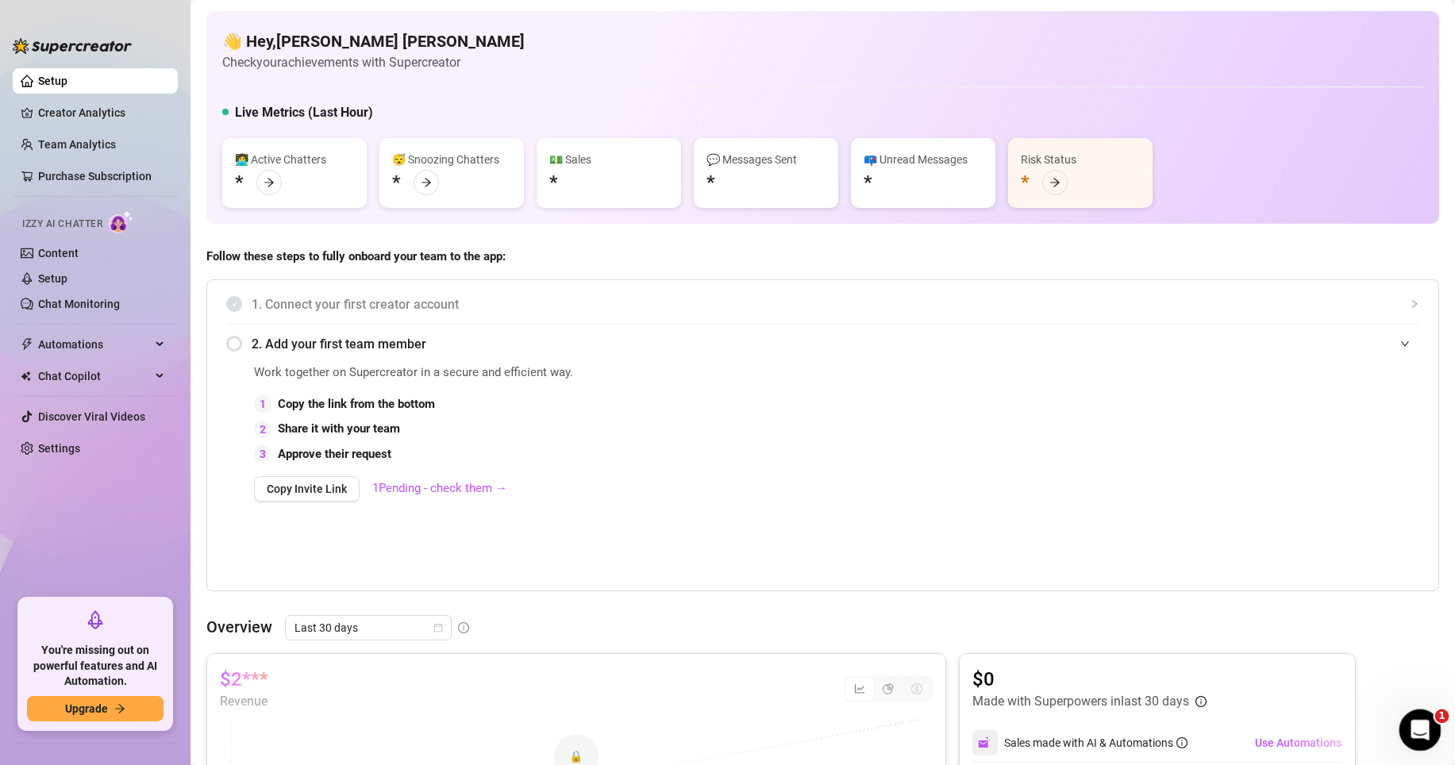
click at [1418, 726] on icon "Open Intercom Messenger" at bounding box center [1417, 728] width 11 height 13
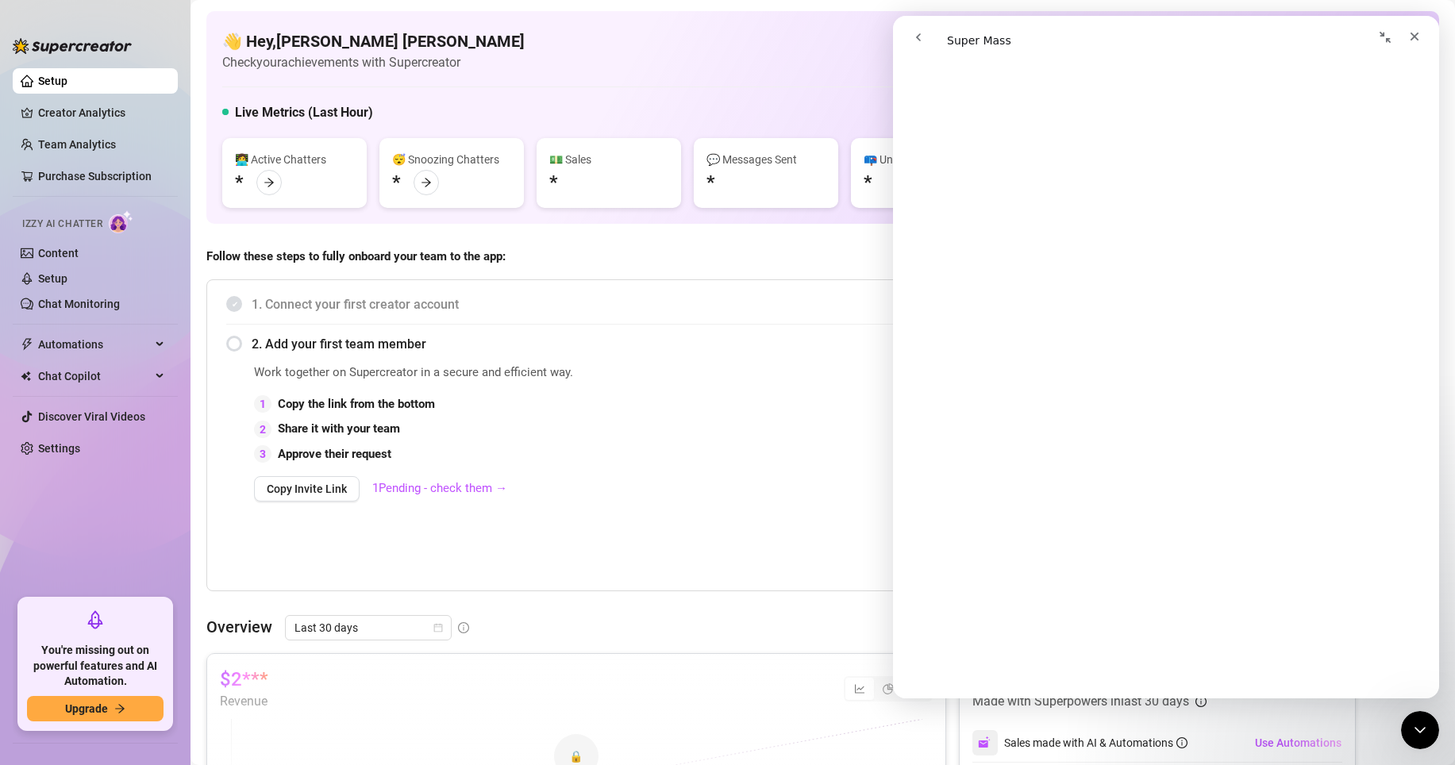
click at [926, 37] on button "go back" at bounding box center [918, 37] width 30 height 30
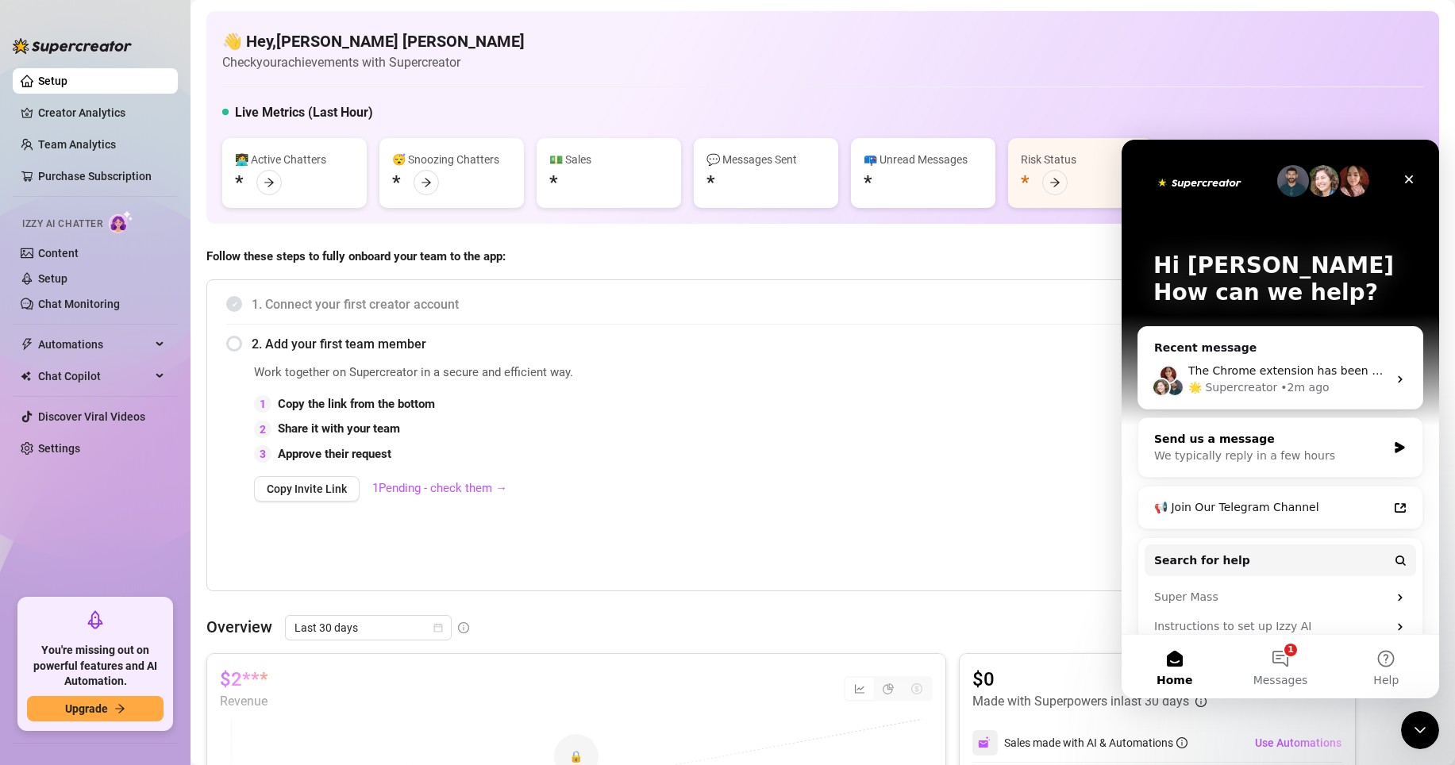
click at [1274, 451] on div "We typically reply in a few hours" at bounding box center [1270, 456] width 233 height 17
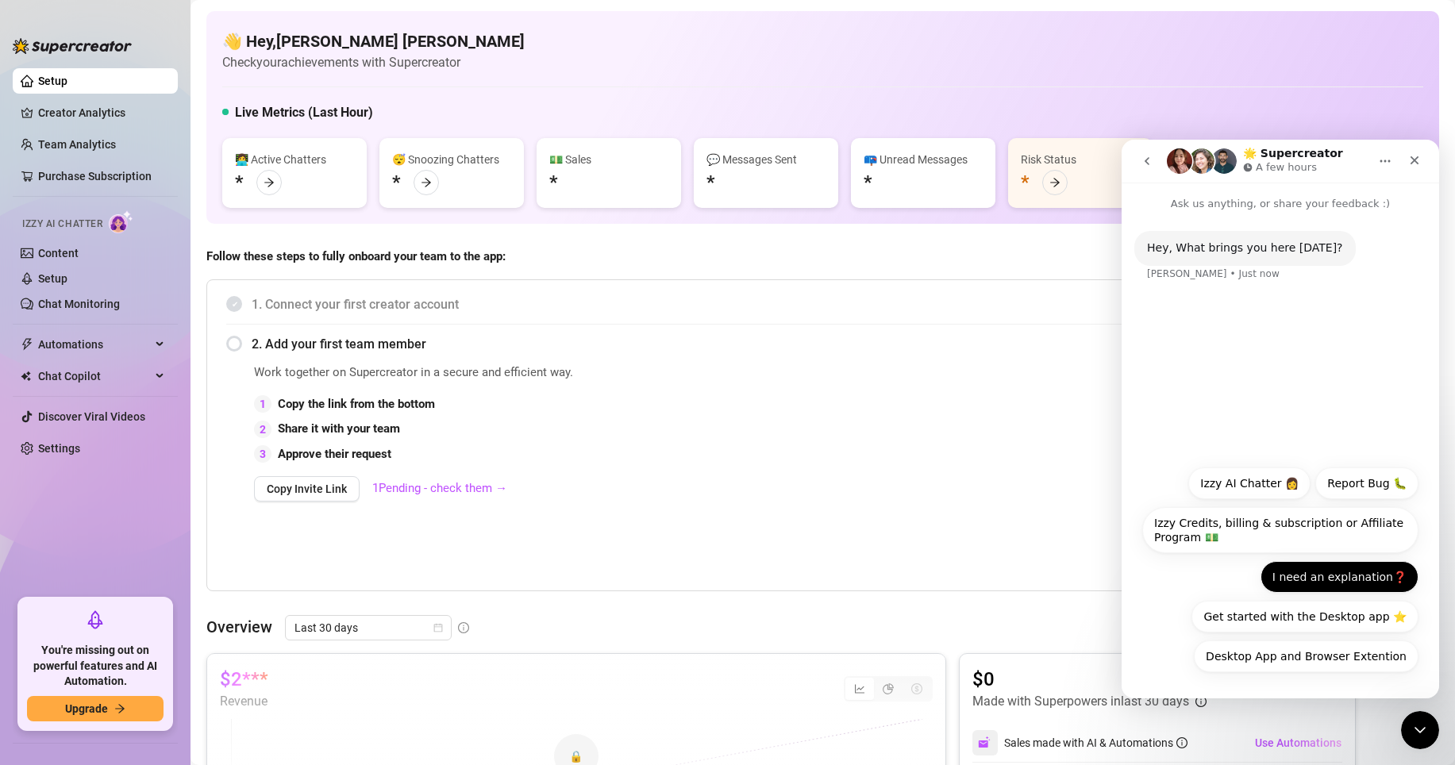
click at [1361, 576] on button "I need an explanation❓" at bounding box center [1339, 577] width 158 height 32
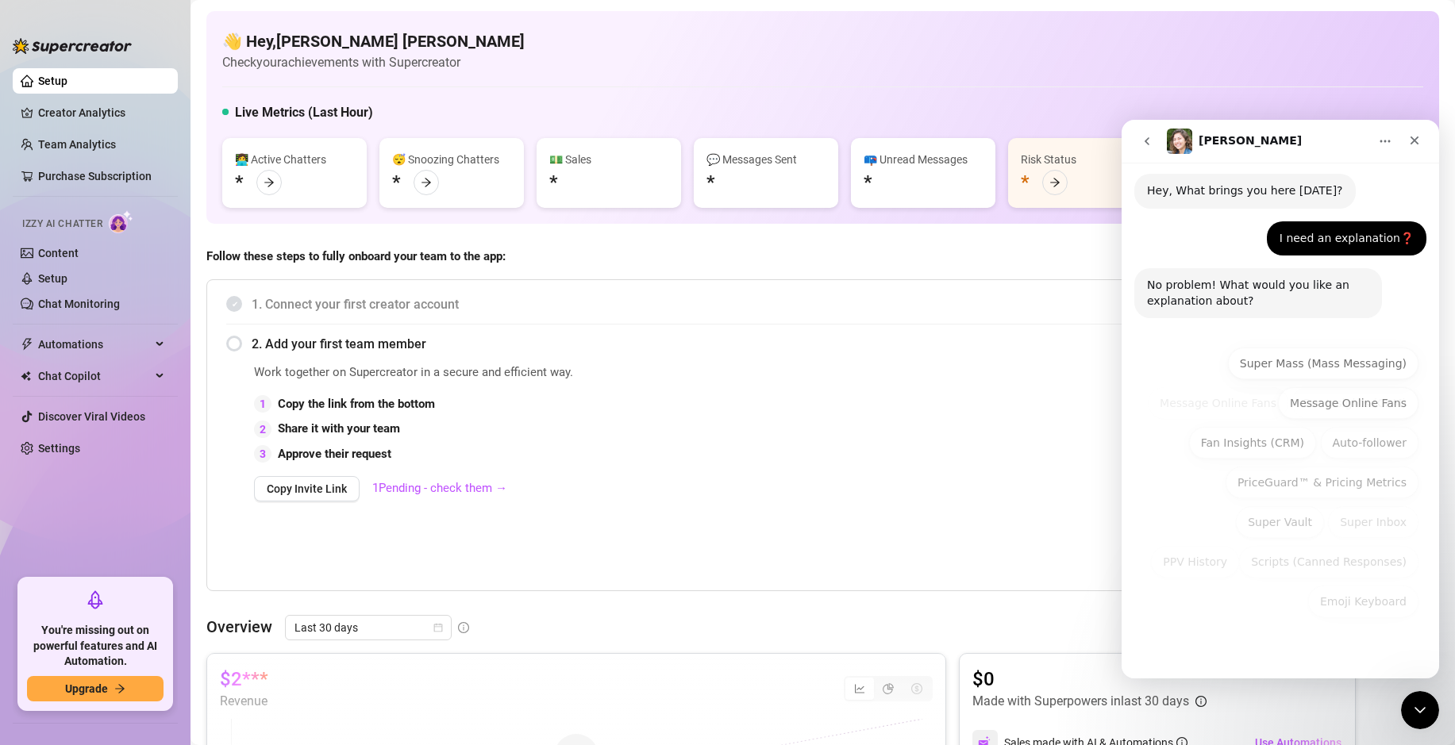
scroll to position [42, 0]
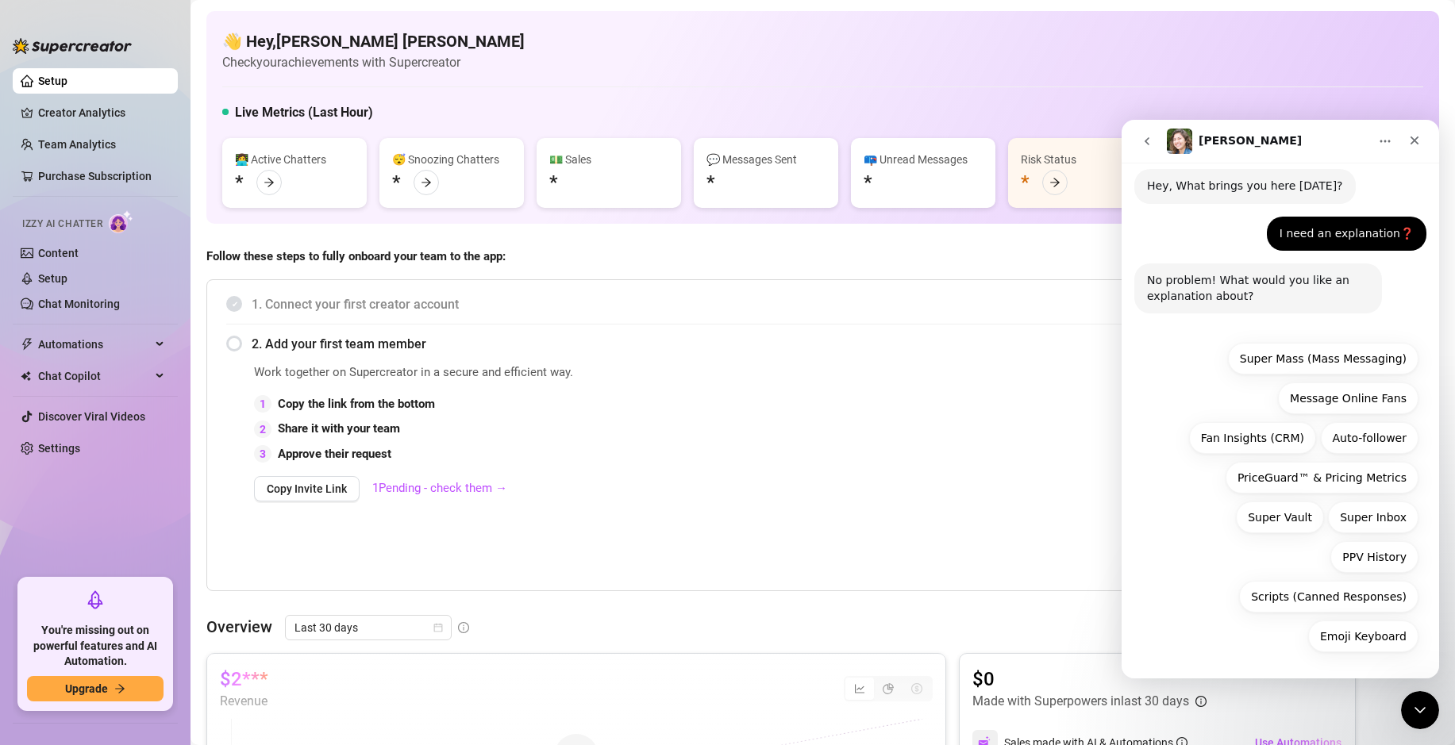
click at [1145, 650] on div "Emoji Keyboard Super Mass (Mass Messaging) Message Online Fans Fan Insights (CR…" at bounding box center [1280, 502] width 276 height 318
click at [1220, 433] on button "Fan Insights (CRM)" at bounding box center [1252, 438] width 127 height 32
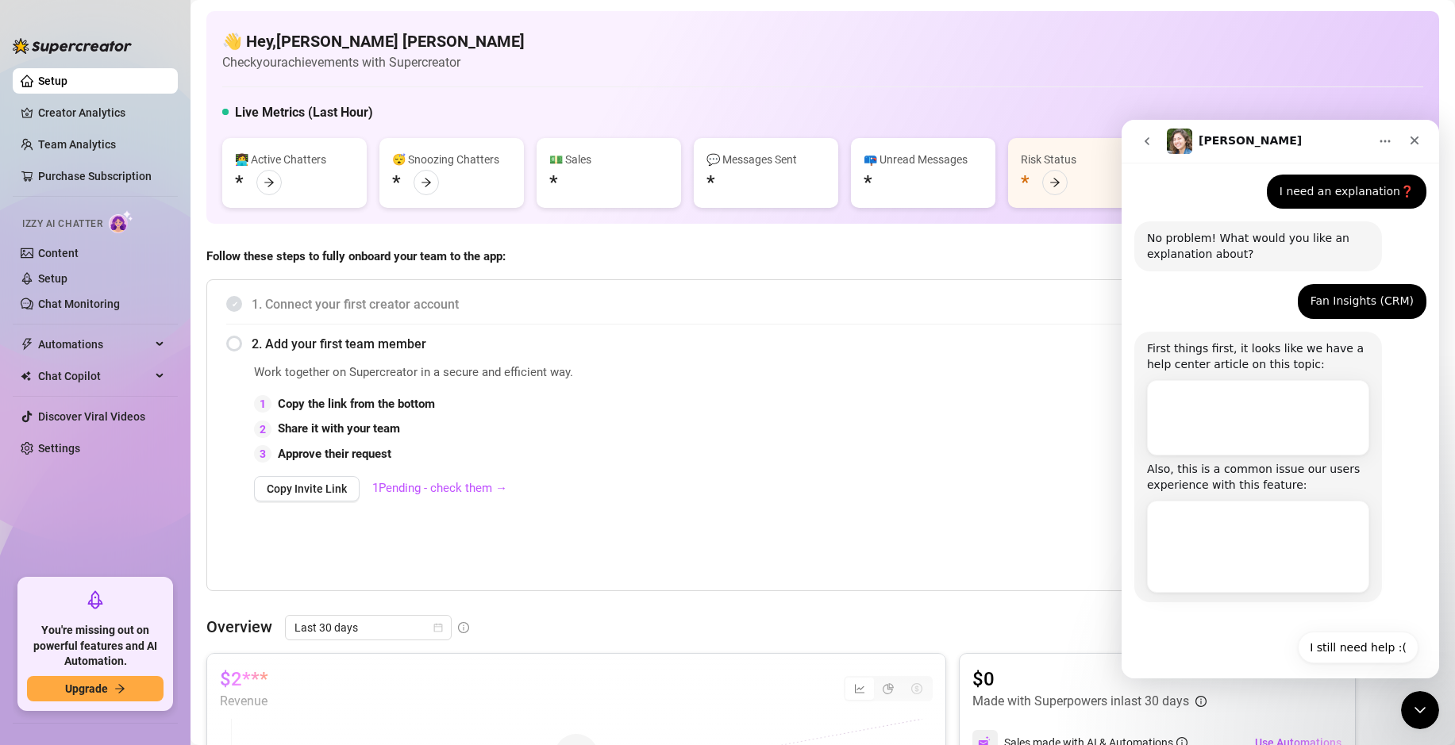
scroll to position [97, 0]
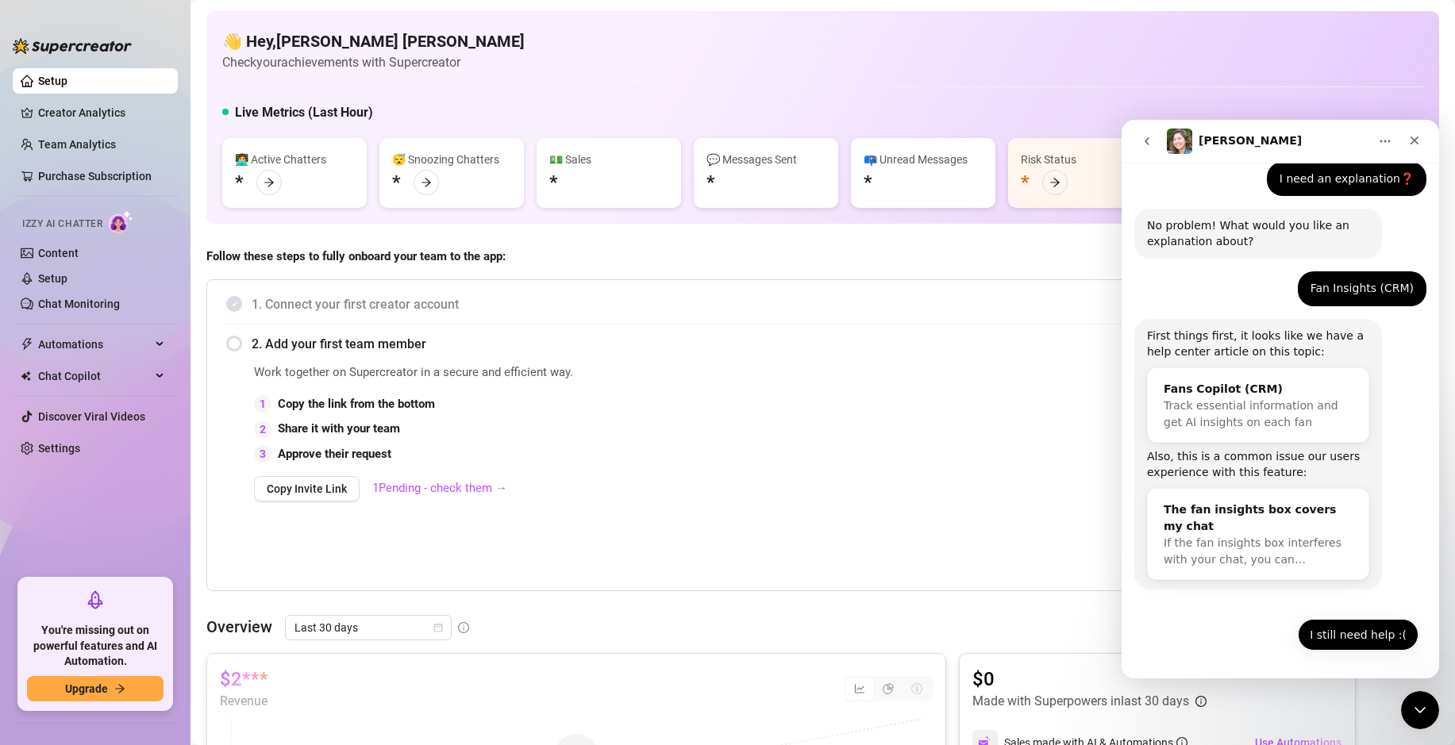
click at [1330, 641] on button "I still need help :(" at bounding box center [1358, 635] width 121 height 32
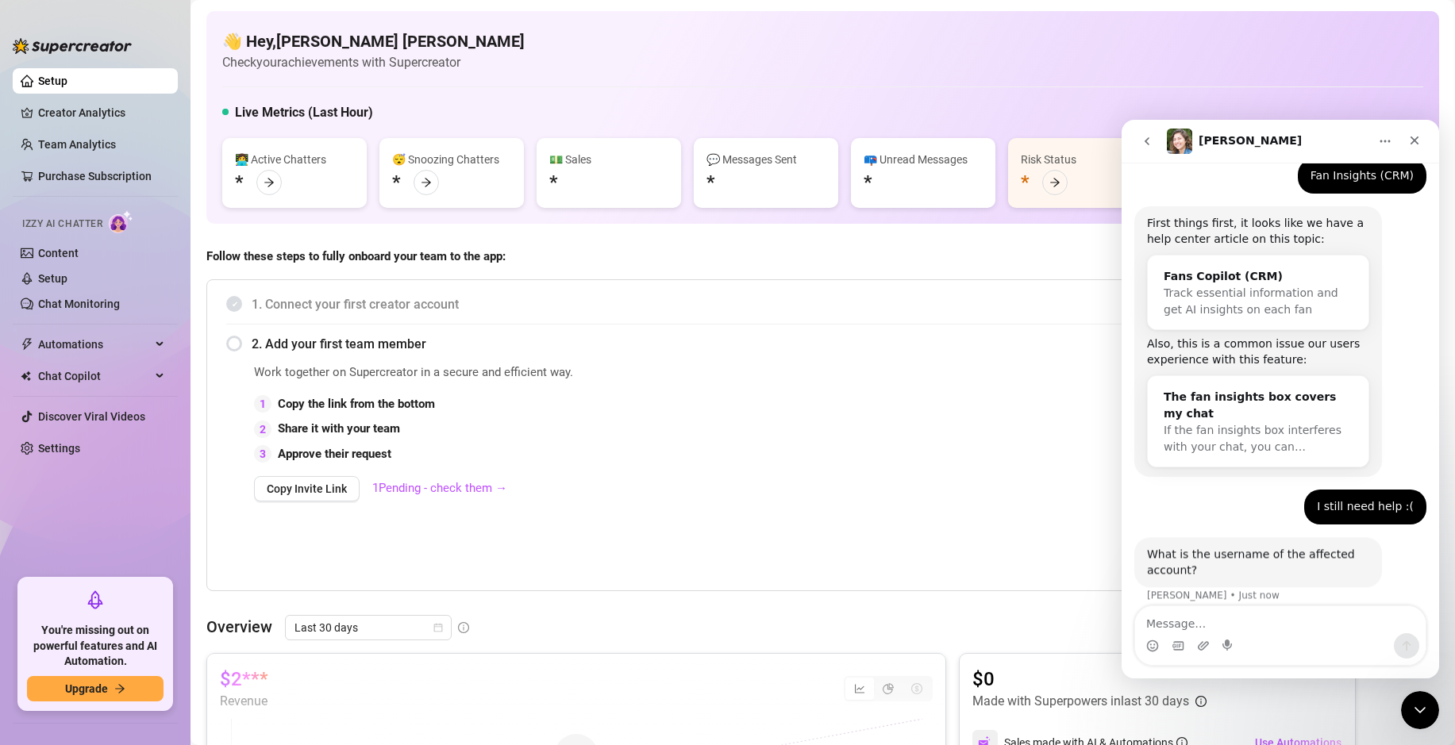
scroll to position [224, 0]
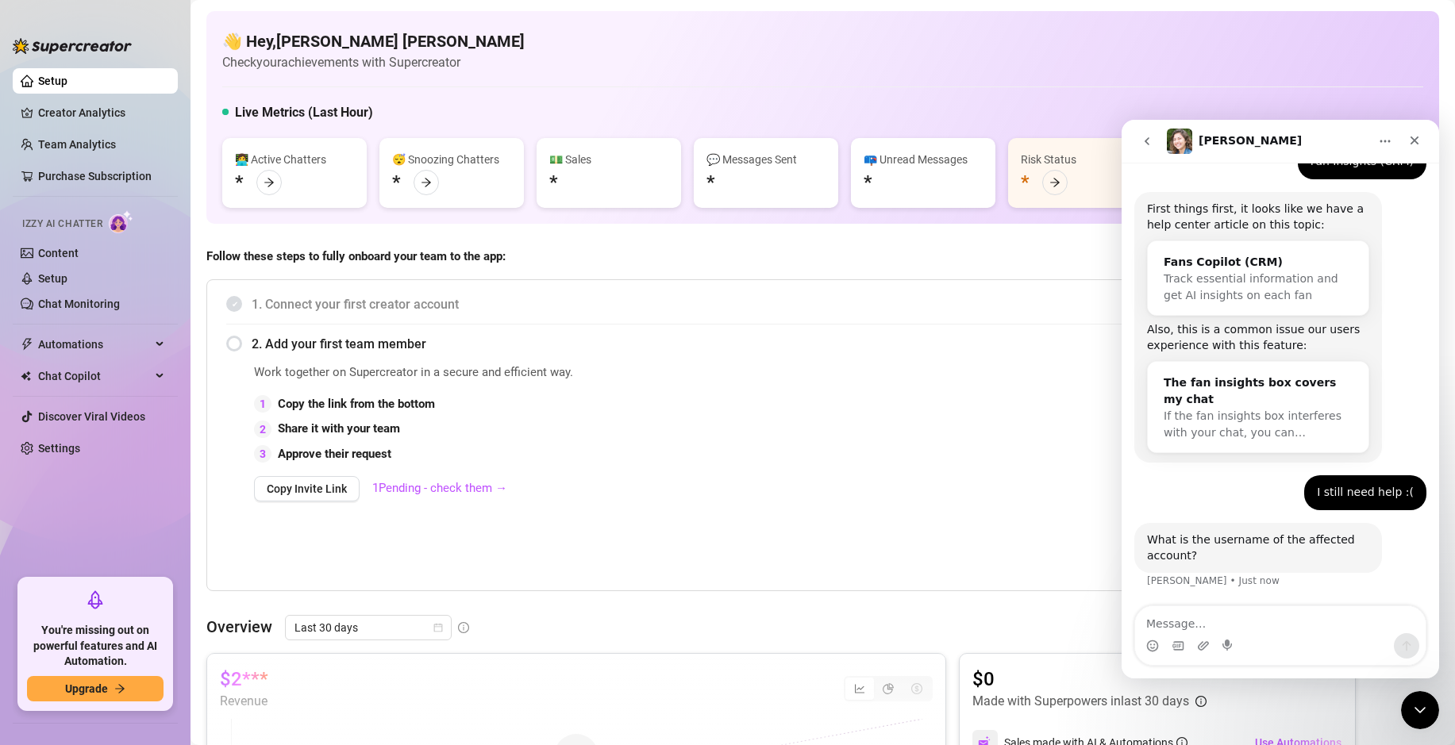
click at [1226, 624] on textarea "Message…" at bounding box center [1280, 619] width 291 height 27
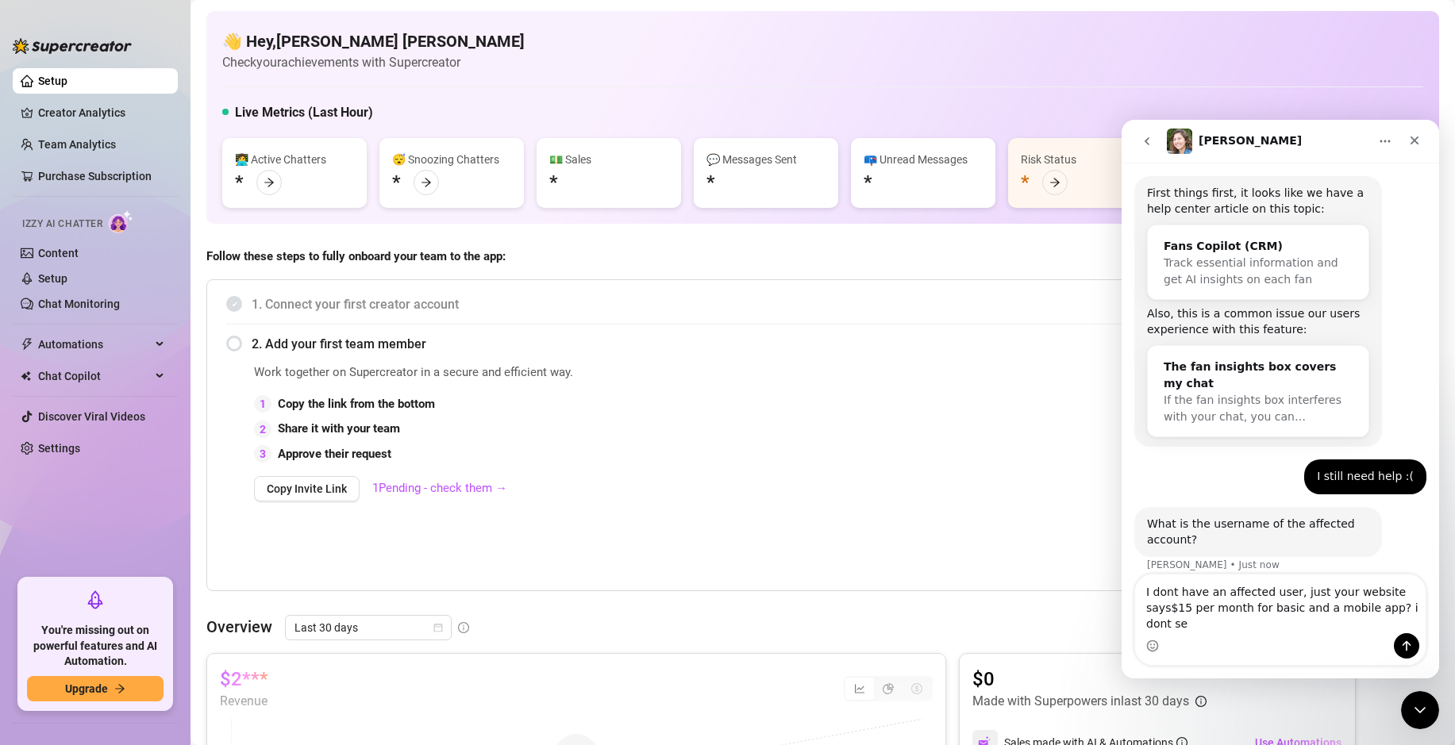
scroll to position [256, 0]
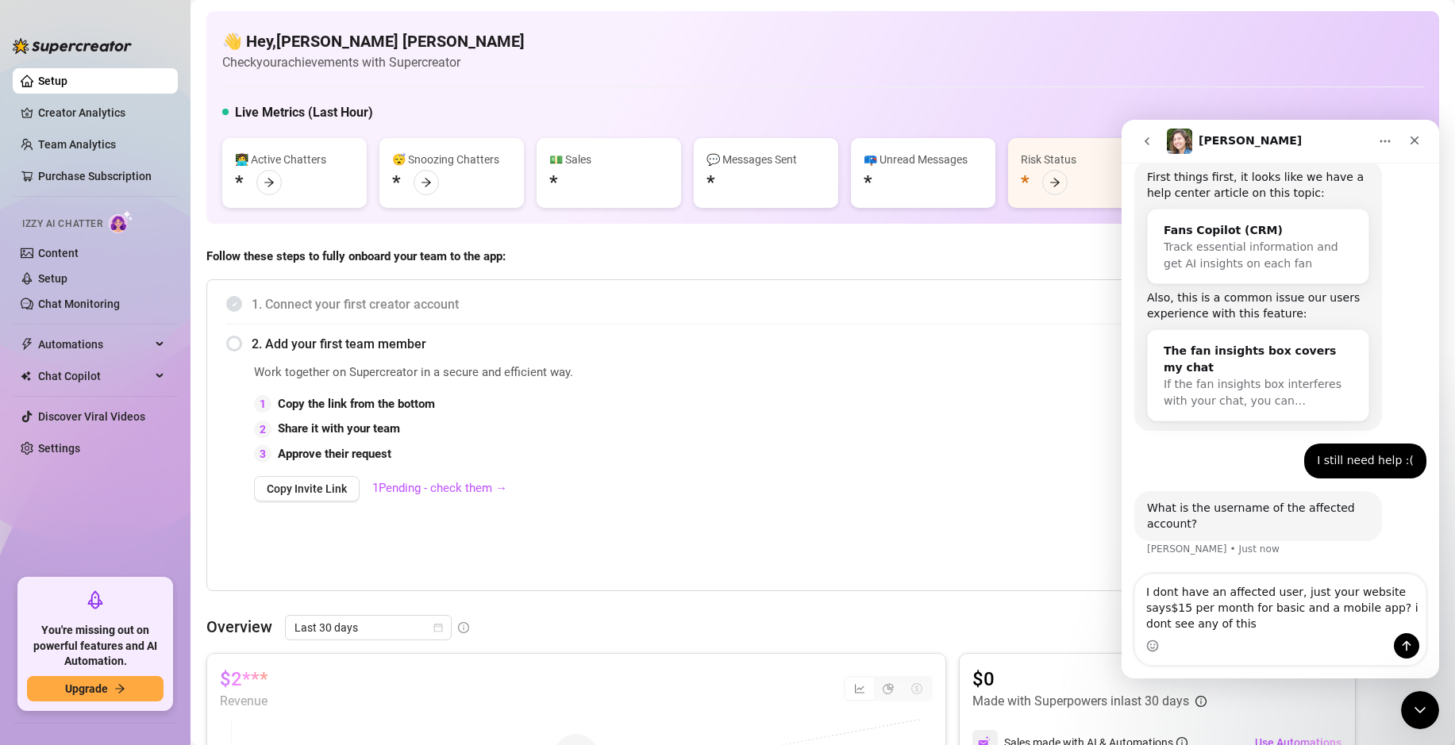
type textarea "I dont have an affected user, just your website says$15 per month for basic and…"
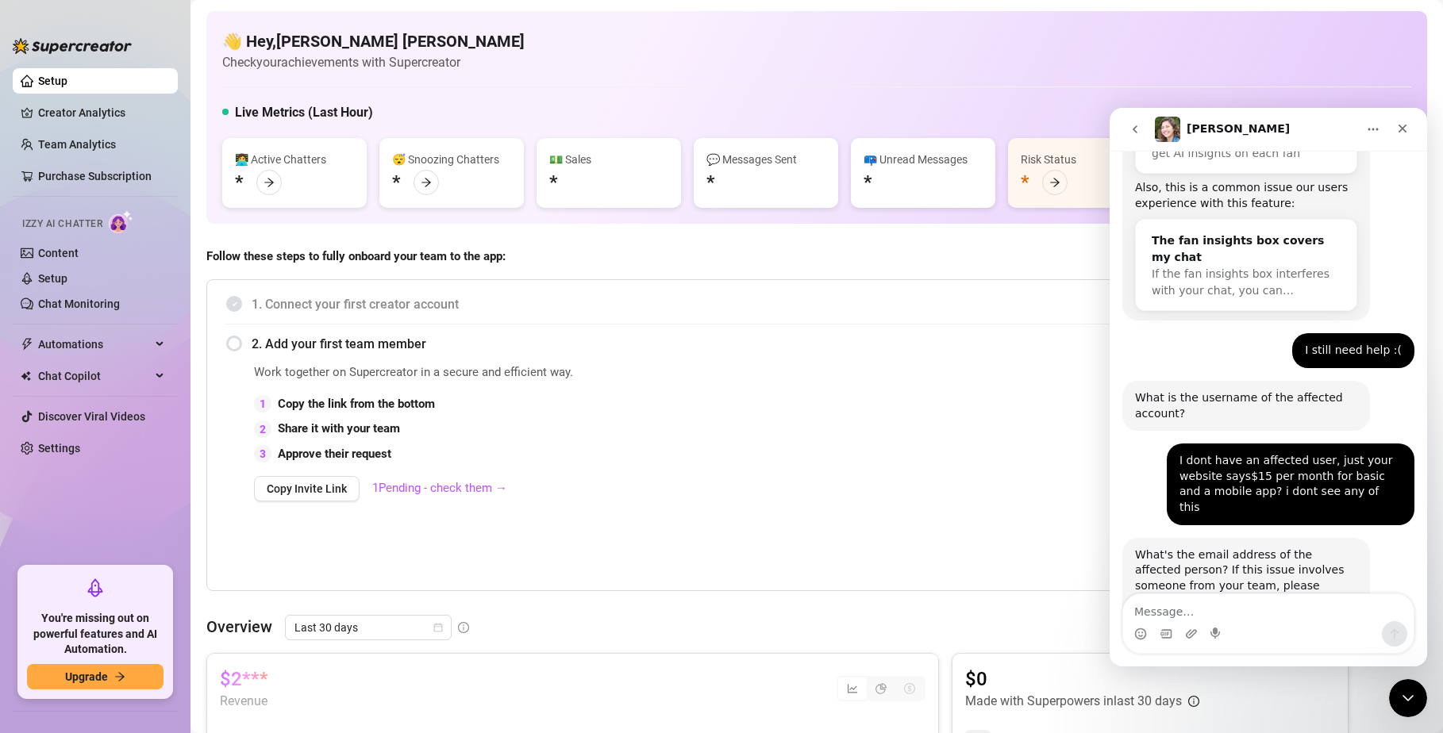
scroll to position [435, 0]
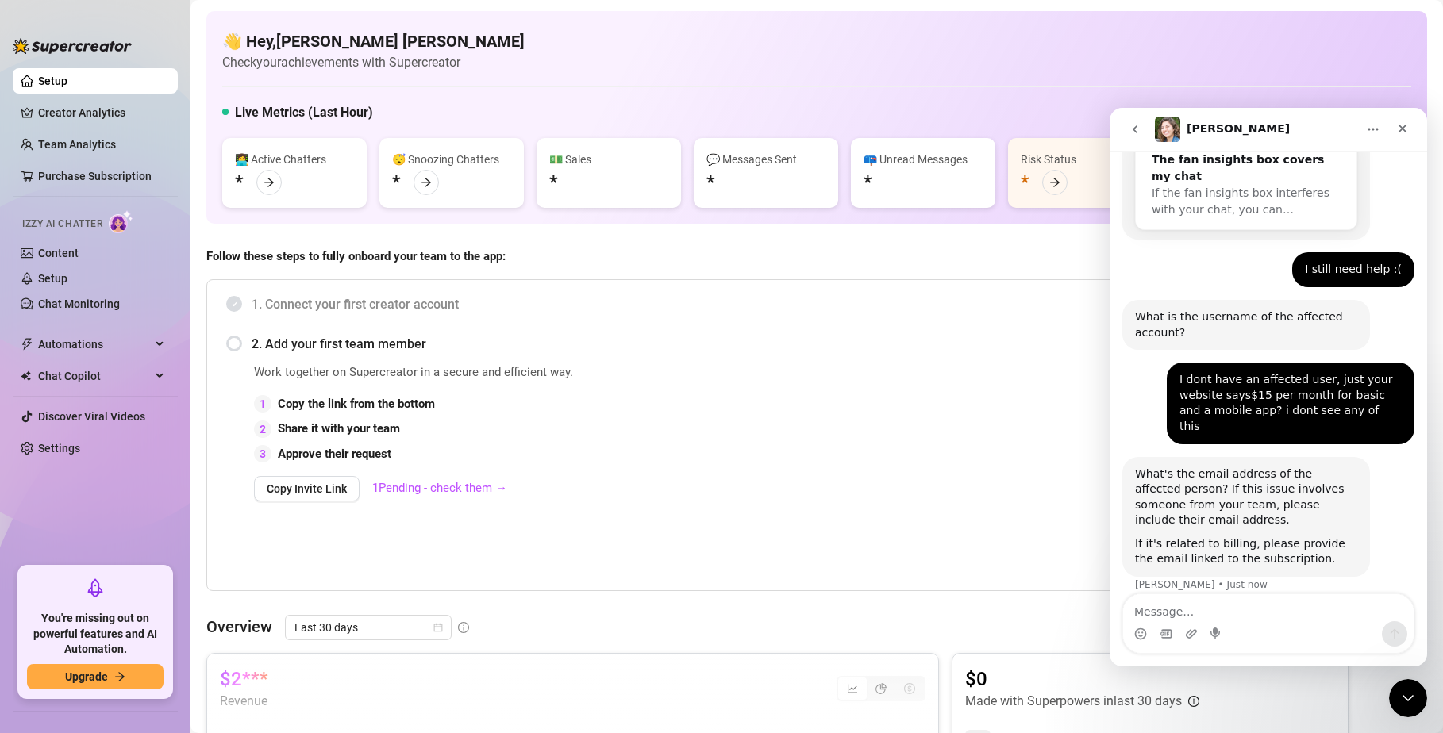
click at [1187, 602] on textarea "Message…" at bounding box center [1268, 608] width 291 height 27
click at [1183, 603] on textarea "Message…" at bounding box center [1268, 608] width 291 height 27
drag, startPoint x: 1398, startPoint y: 700, endPoint x: 1387, endPoint y: 699, distance: 11.2
click at [1396, 701] on icon "Close Intercom Messenger" at bounding box center [1405, 696] width 19 height 19
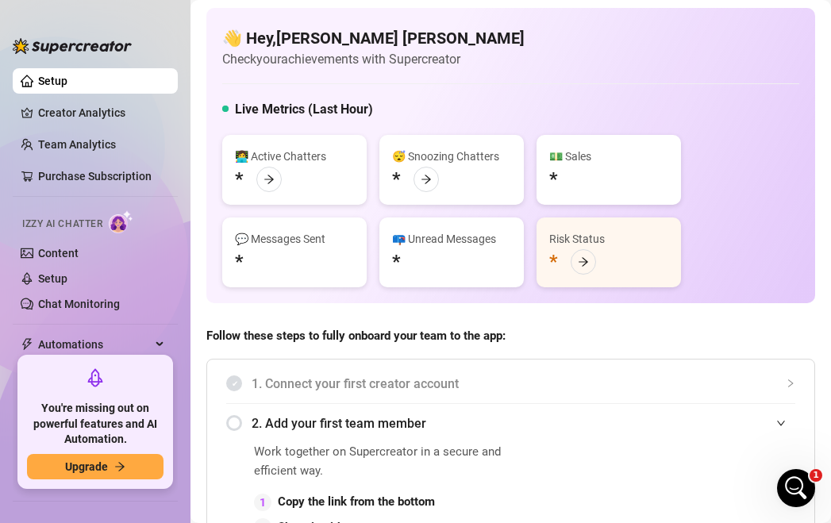
scroll to position [553, 0]
click at [783, 487] on icon "Open Intercom Messenger" at bounding box center [794, 486] width 26 height 26
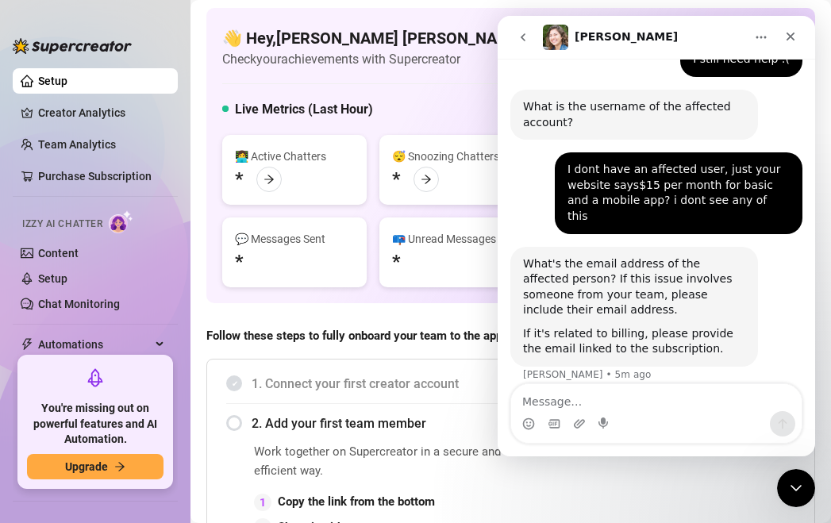
click at [569, 403] on textarea "Message…" at bounding box center [656, 397] width 291 height 27
click at [529, 37] on button "go back" at bounding box center [523, 37] width 30 height 30
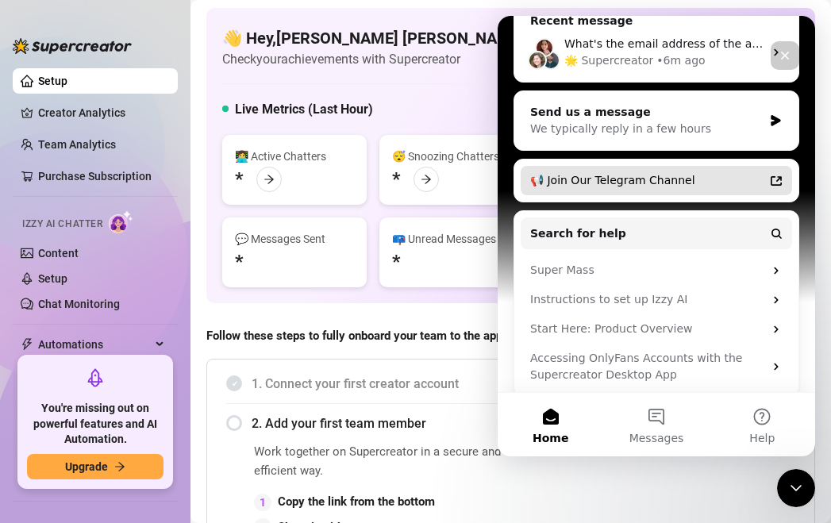
scroll to position [200, 0]
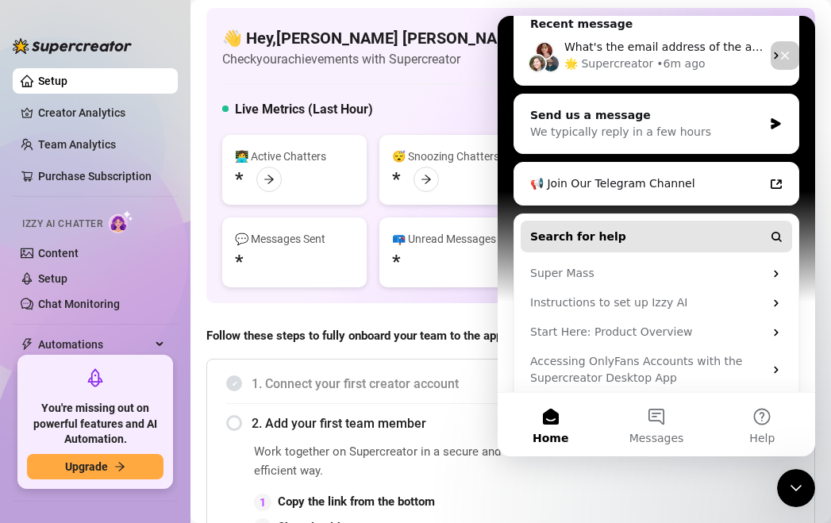
click at [576, 241] on span "Search for help" at bounding box center [578, 237] width 96 height 17
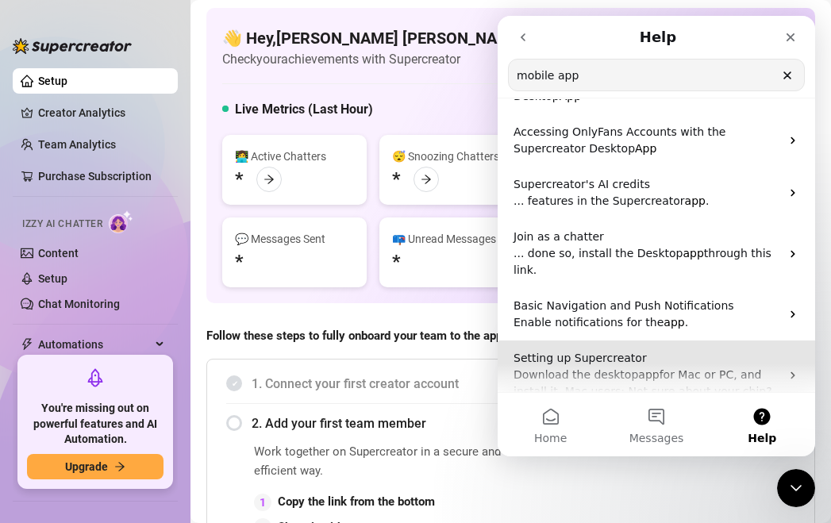
scroll to position [267, 0]
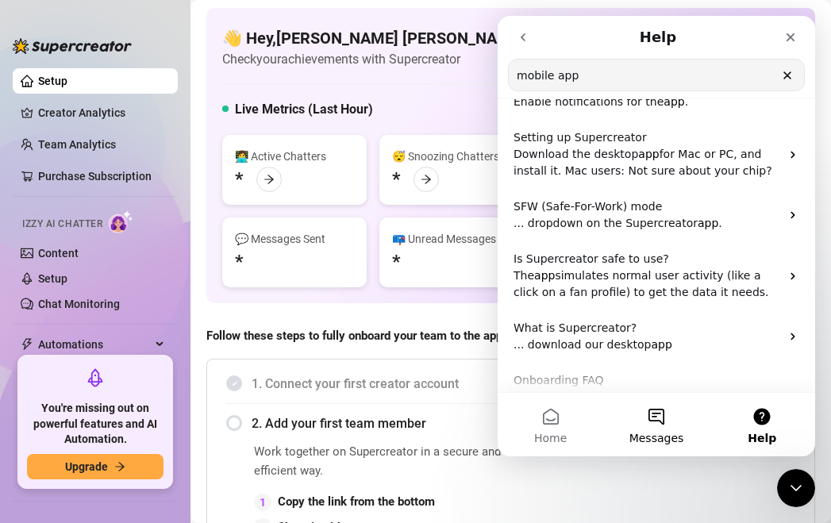
type input "mobile app"
click at [682, 426] on button "Messages" at bounding box center [656, 425] width 106 height 64
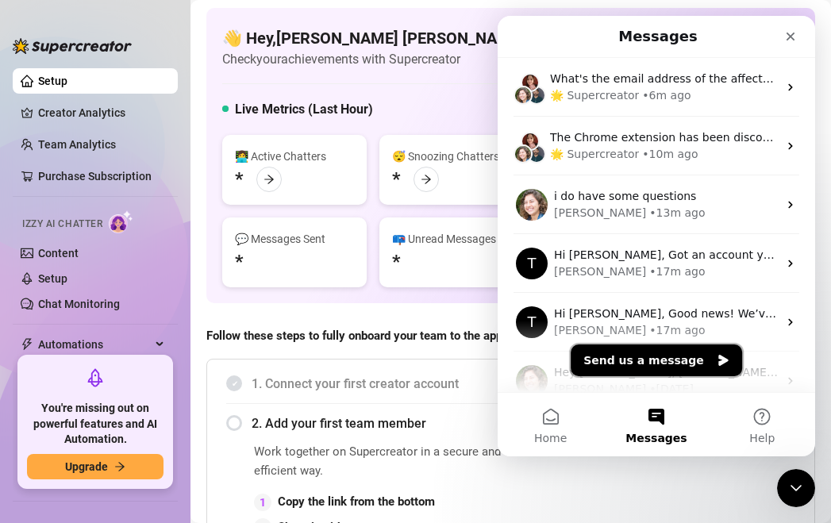
click at [622, 356] on button "Send us a message" at bounding box center [656, 360] width 171 height 32
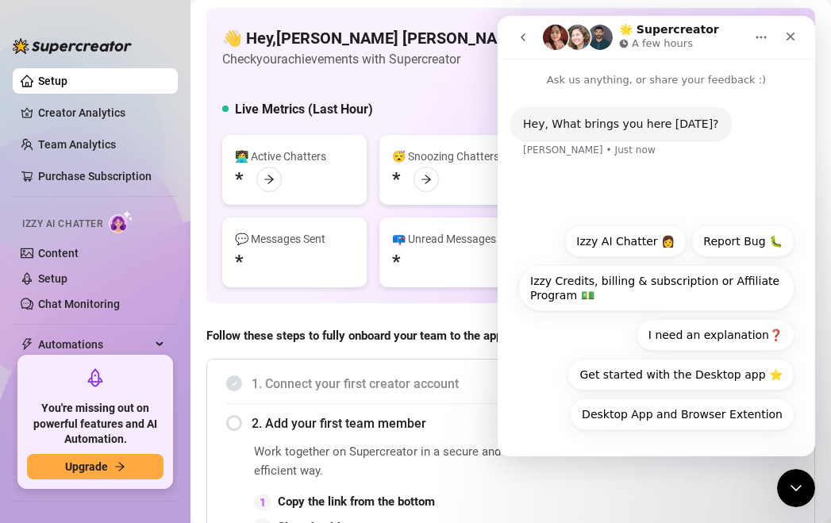
click at [773, 199] on div "Hey, What brings you here [DATE]? [PERSON_NAME] • Just now" at bounding box center [657, 151] width 318 height 127
click at [772, 198] on div "Hey, What brings you here [DATE]? [PERSON_NAME] • Just now" at bounding box center [657, 151] width 318 height 127
click at [768, 195] on div "Hey, What brings you here [DATE]? [PERSON_NAME] • Just now" at bounding box center [657, 151] width 318 height 127
click at [514, 39] on button "go back" at bounding box center [523, 37] width 30 height 30
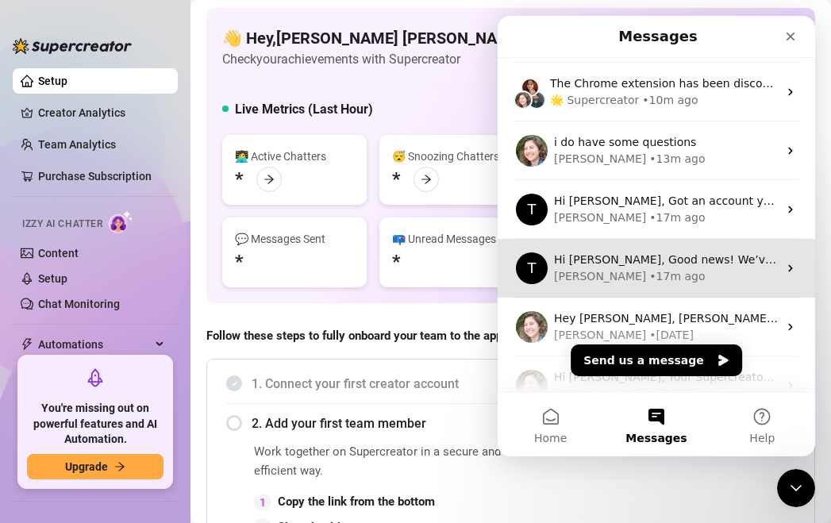
scroll to position [0, 0]
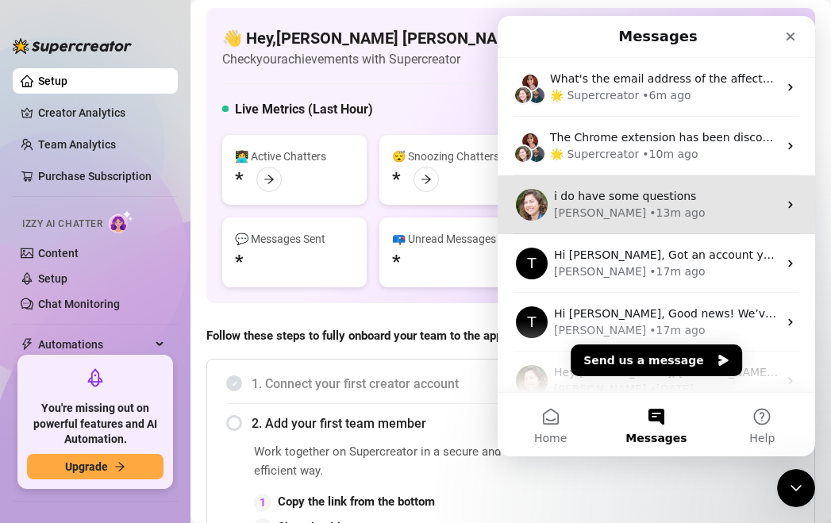
click at [627, 200] on span "i do have some questions" at bounding box center [625, 196] width 142 height 13
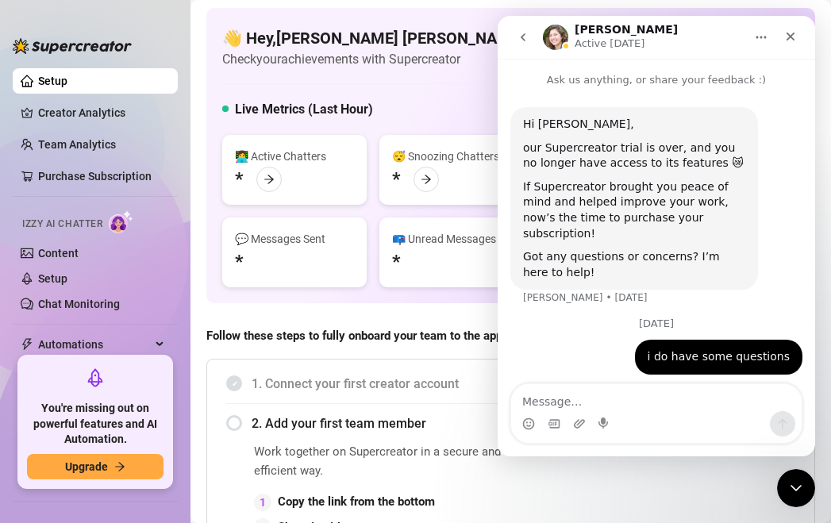
click at [602, 409] on textarea "Message…" at bounding box center [656, 397] width 291 height 27
type textarea "MOBILE APP?"
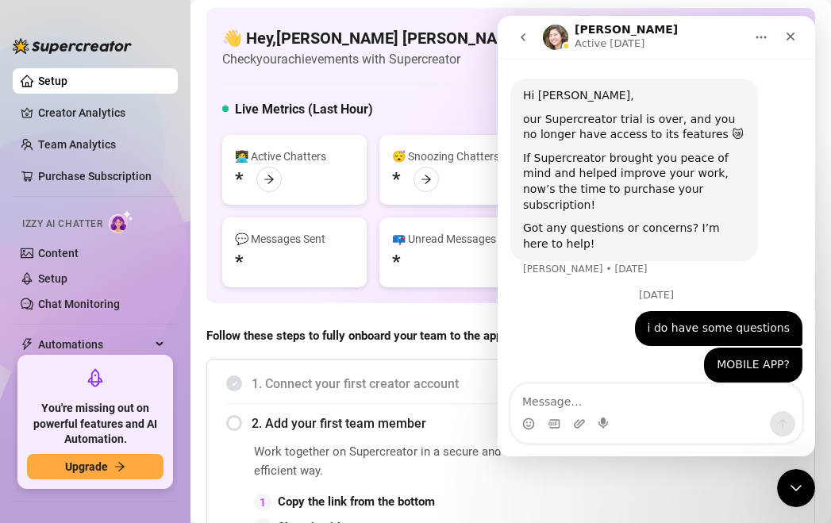
click at [525, 41] on icon "go back" at bounding box center [523, 37] width 13 height 13
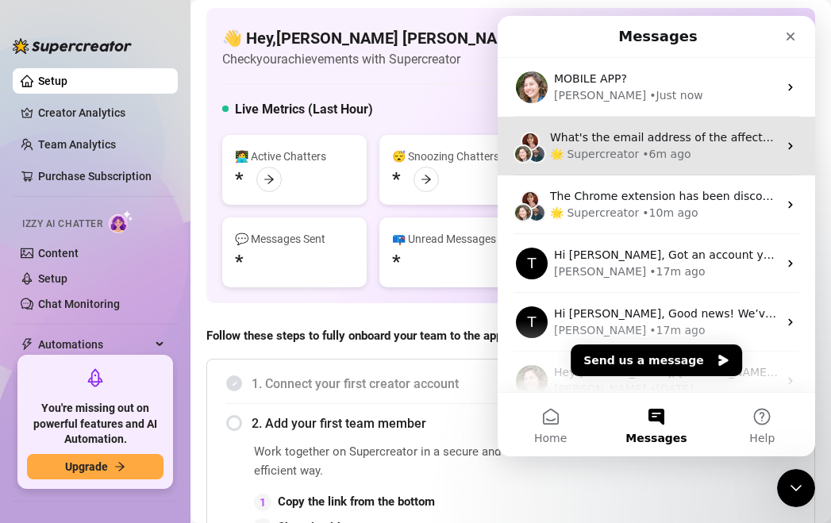
click at [662, 150] on div "• 6m ago" at bounding box center [666, 154] width 48 height 17
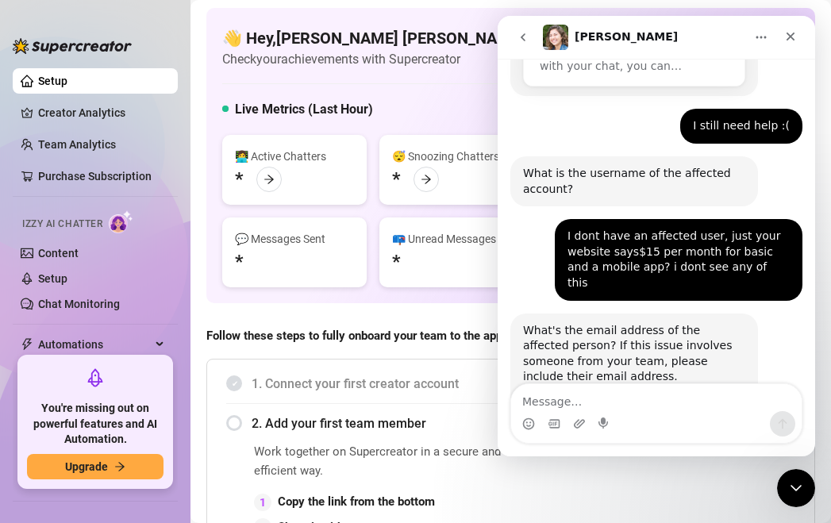
scroll to position [553, 0]
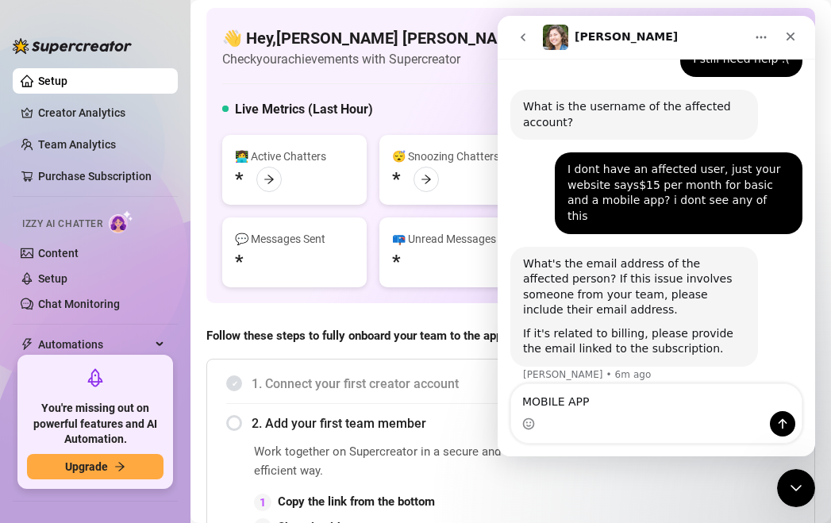
type textarea "MOBILE APP"
click at [530, 36] on button "go back" at bounding box center [523, 37] width 30 height 30
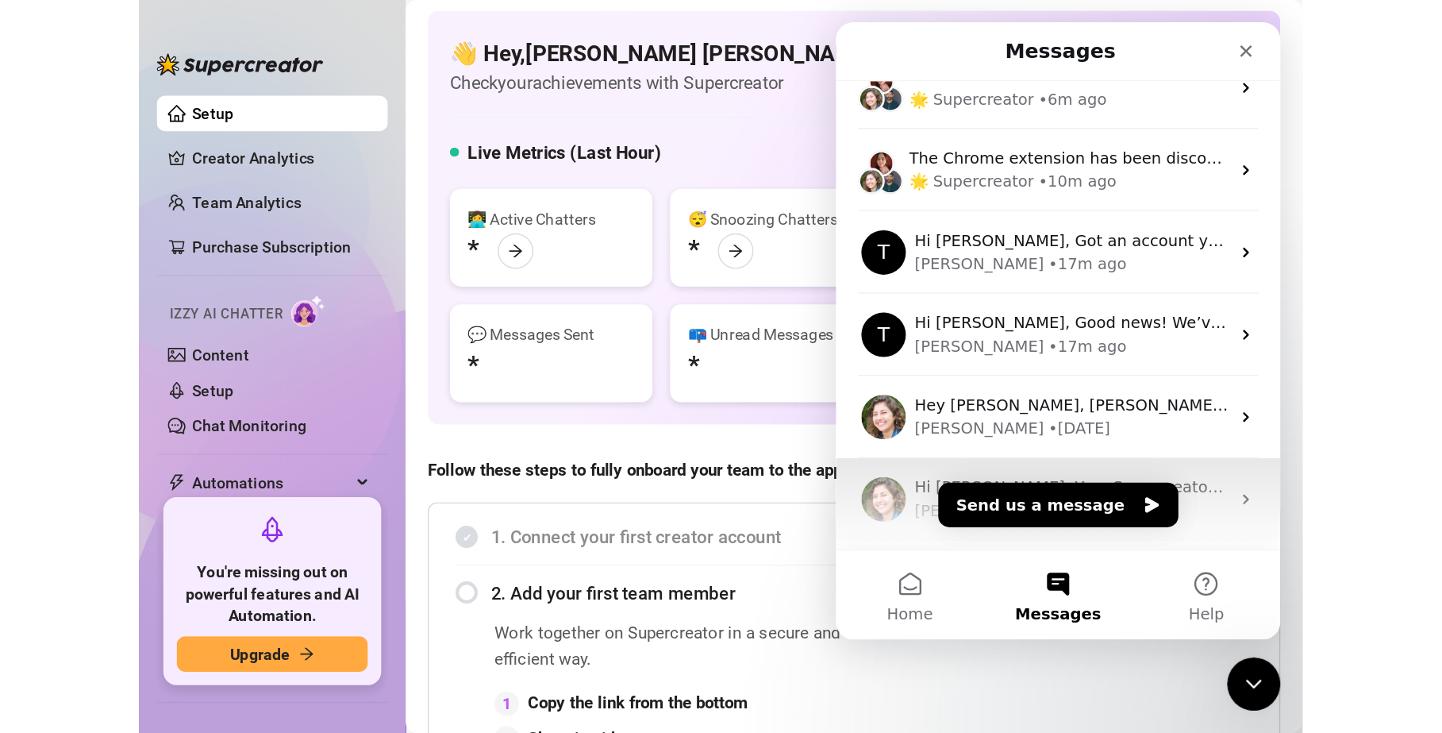
scroll to position [102, 0]
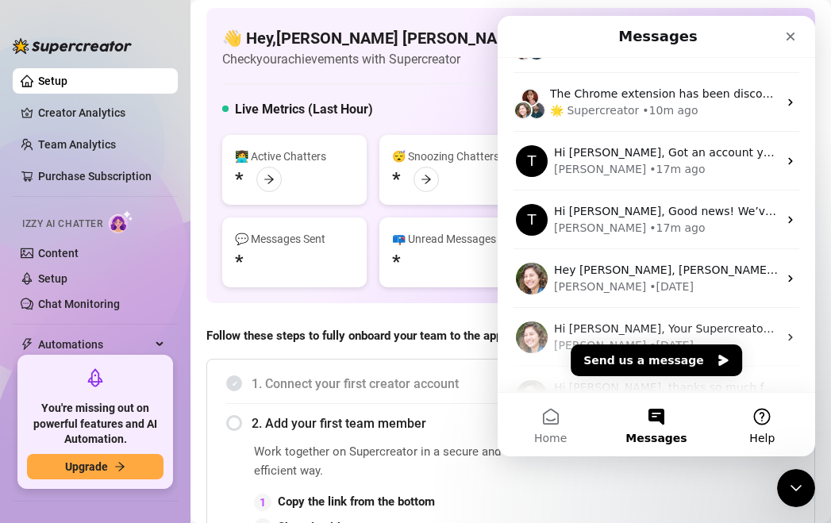
click at [763, 415] on button "Help" at bounding box center [763, 425] width 106 height 64
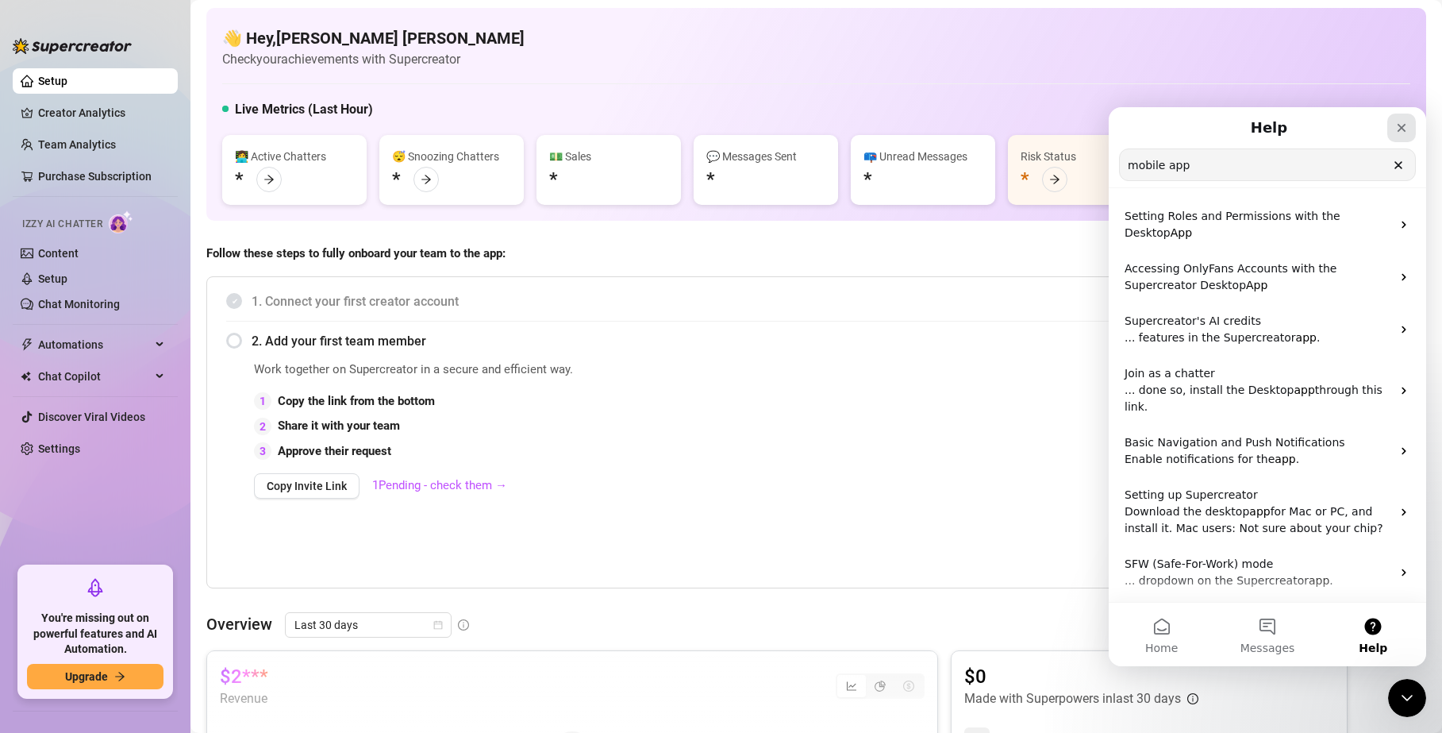
click at [1396, 117] on div "Close" at bounding box center [1401, 128] width 29 height 29
